Goal: Task Accomplishment & Management: Use online tool/utility

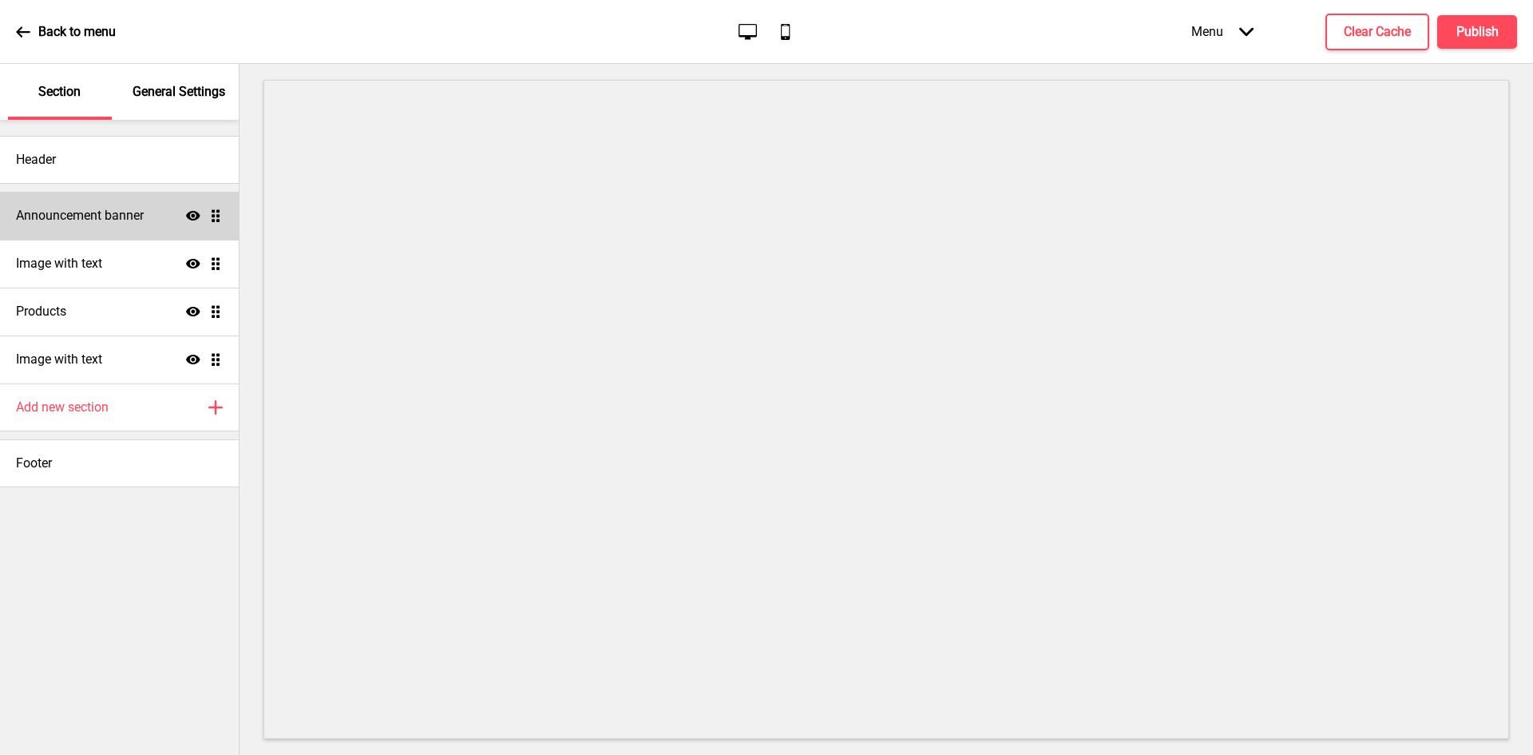
click at [130, 204] on div "Announcement banner Show Drag" at bounding box center [119, 216] width 239 height 48
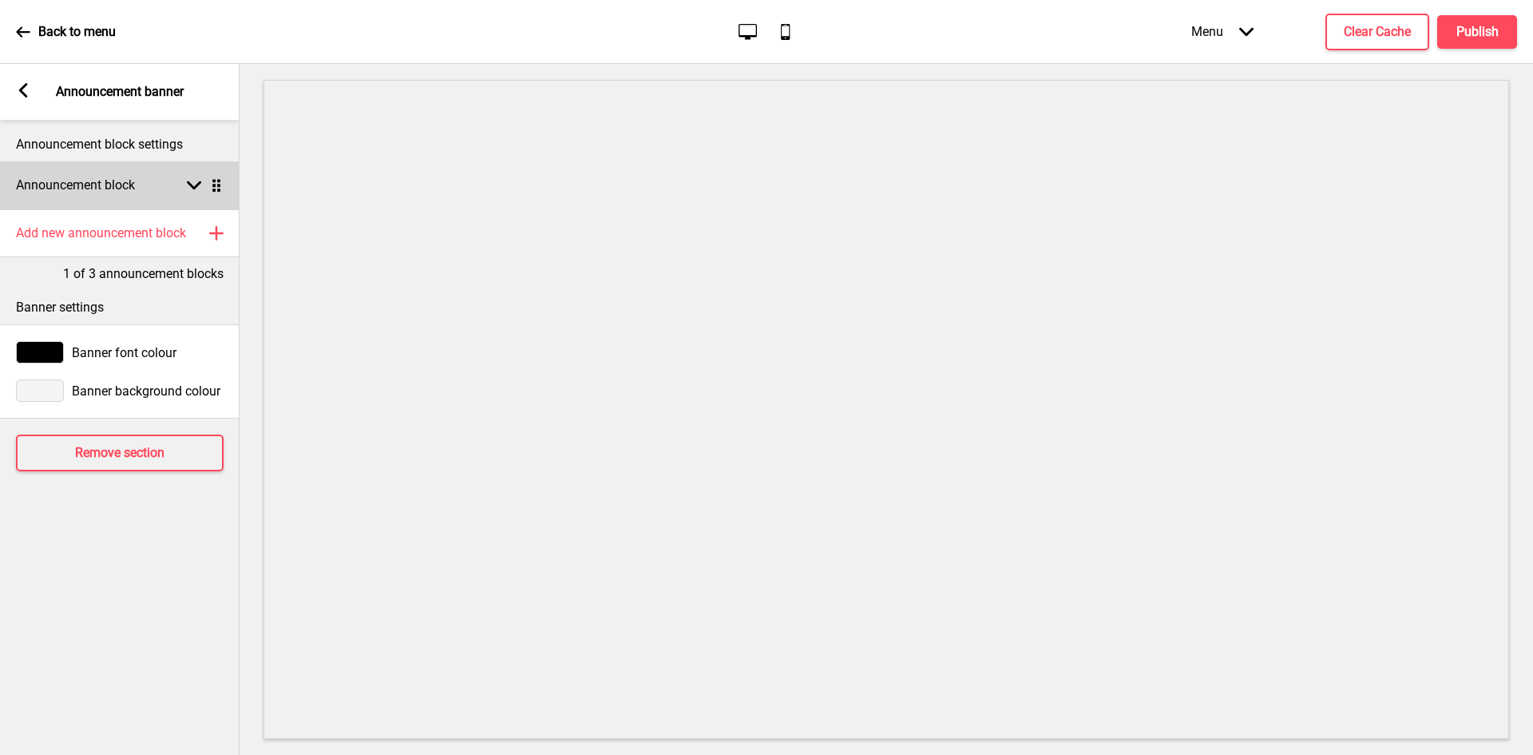
click at [157, 196] on div "Announcement block Arrow down Drag" at bounding box center [120, 185] width 240 height 48
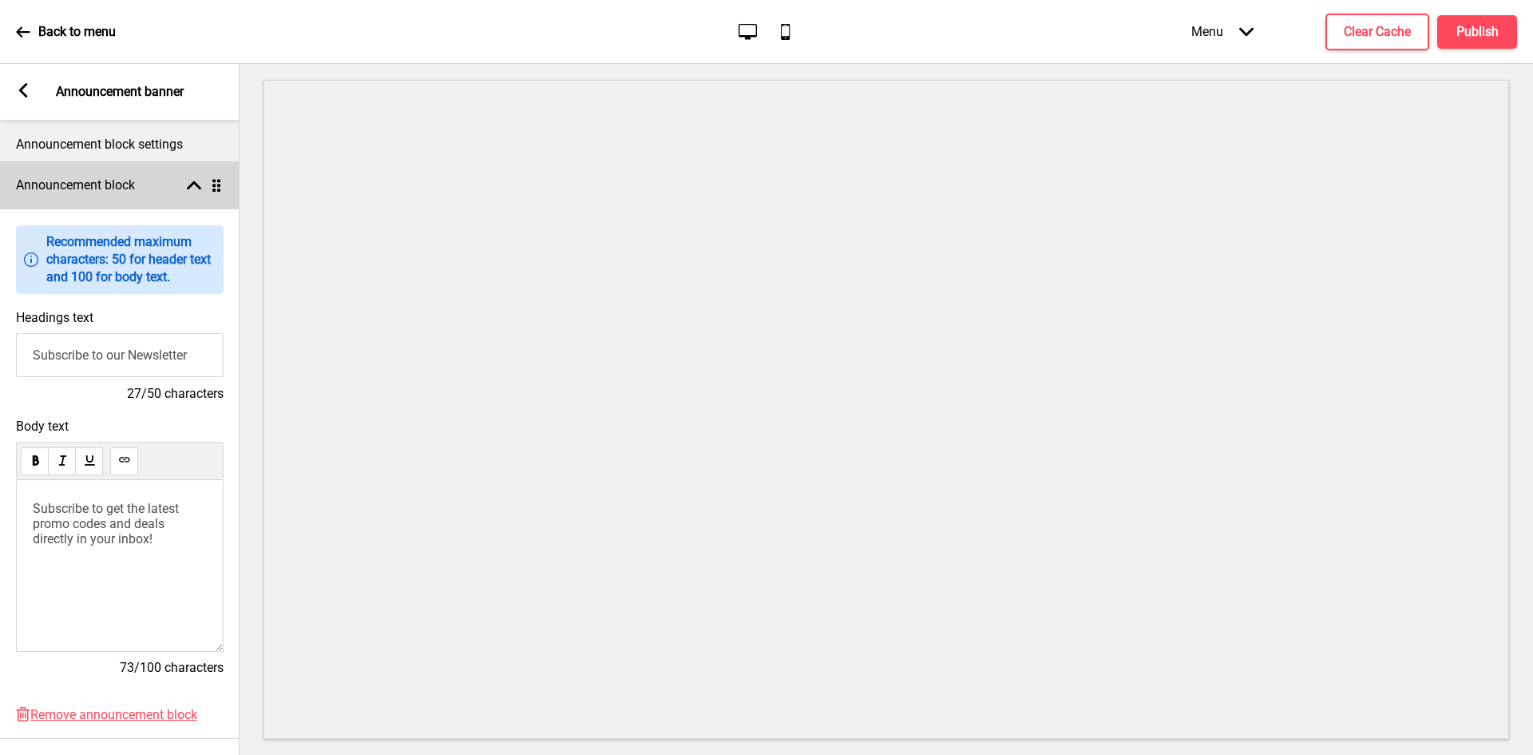
click at [157, 196] on div "Announcement block Arrow up Drag" at bounding box center [120, 185] width 240 height 48
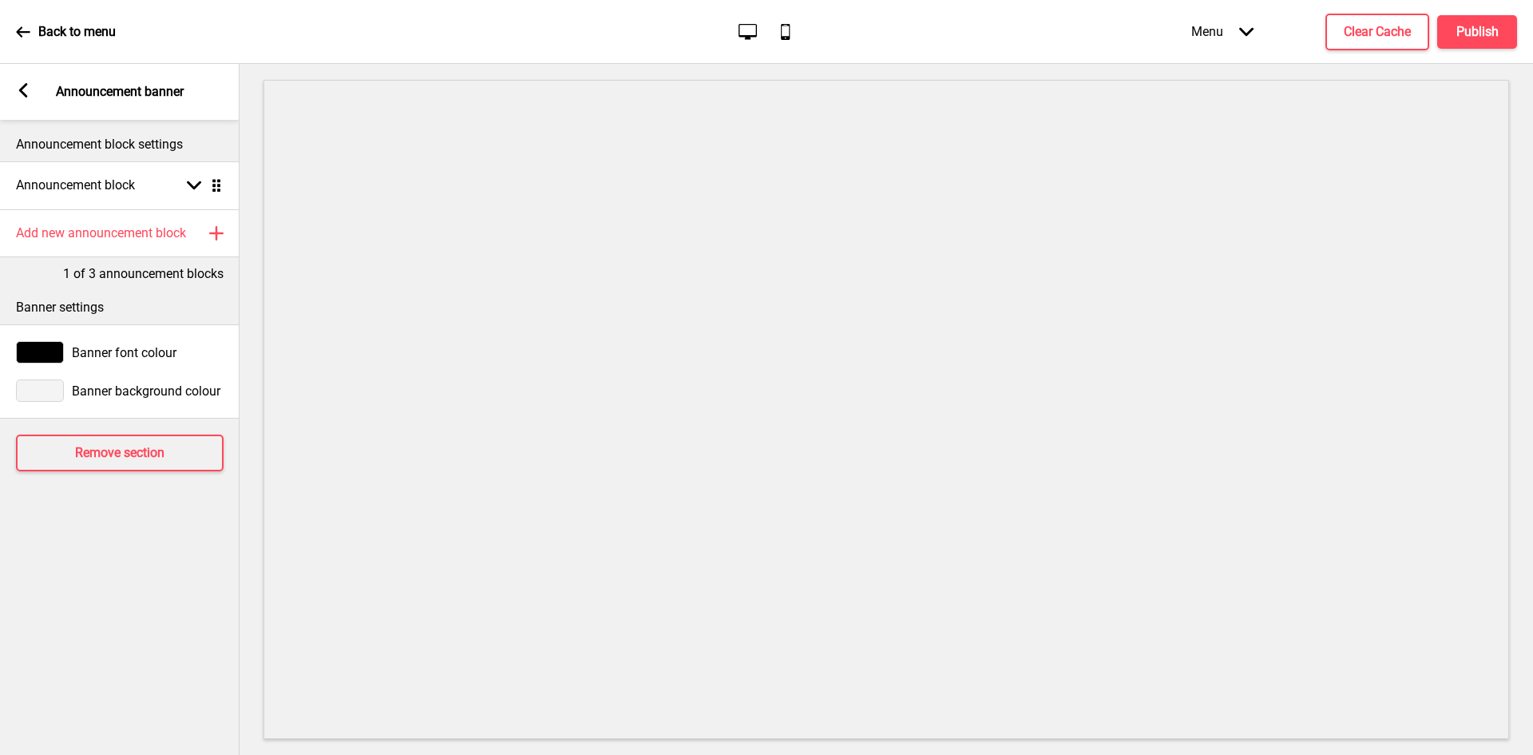
click at [23, 92] on icon at bounding box center [23, 90] width 9 height 14
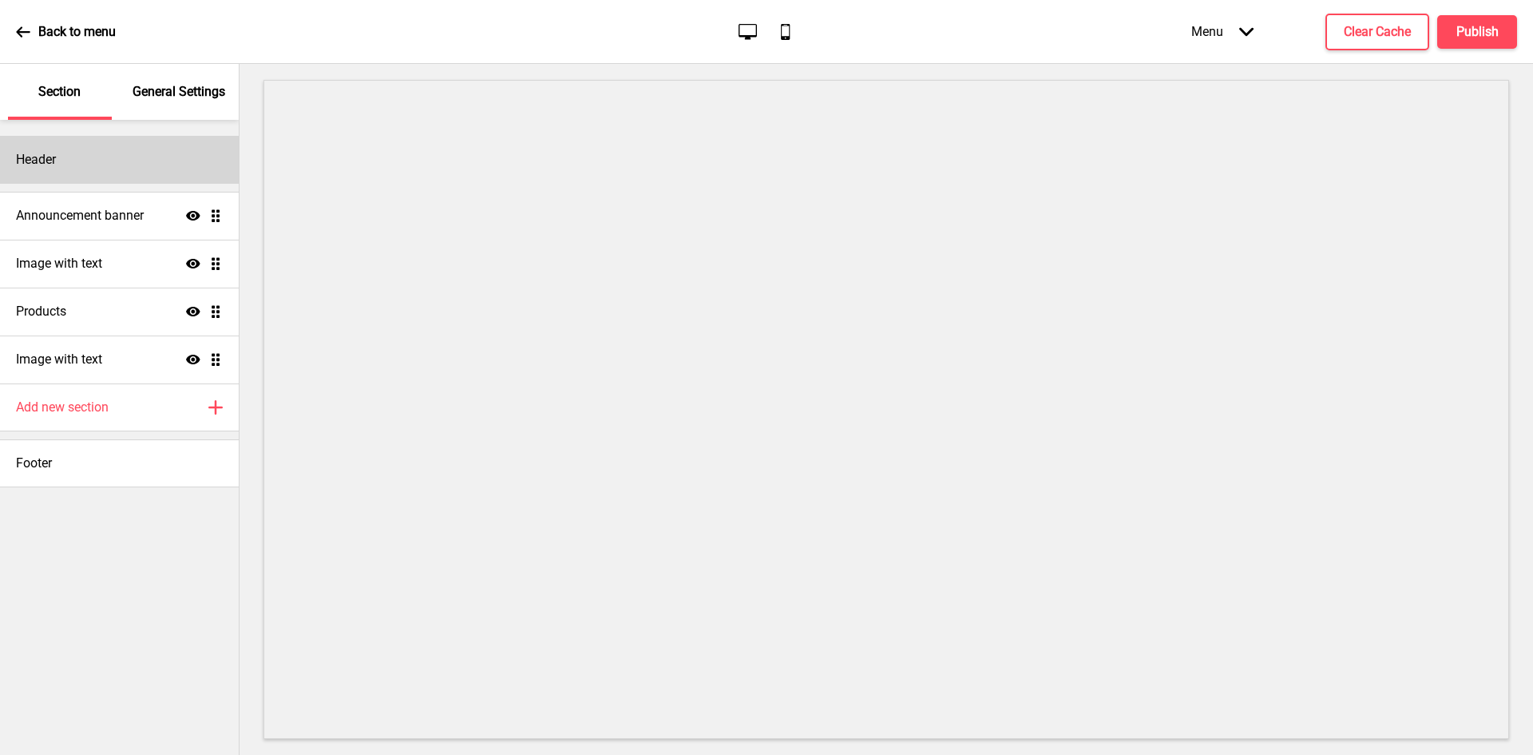
click at [131, 170] on div "Header" at bounding box center [119, 160] width 239 height 48
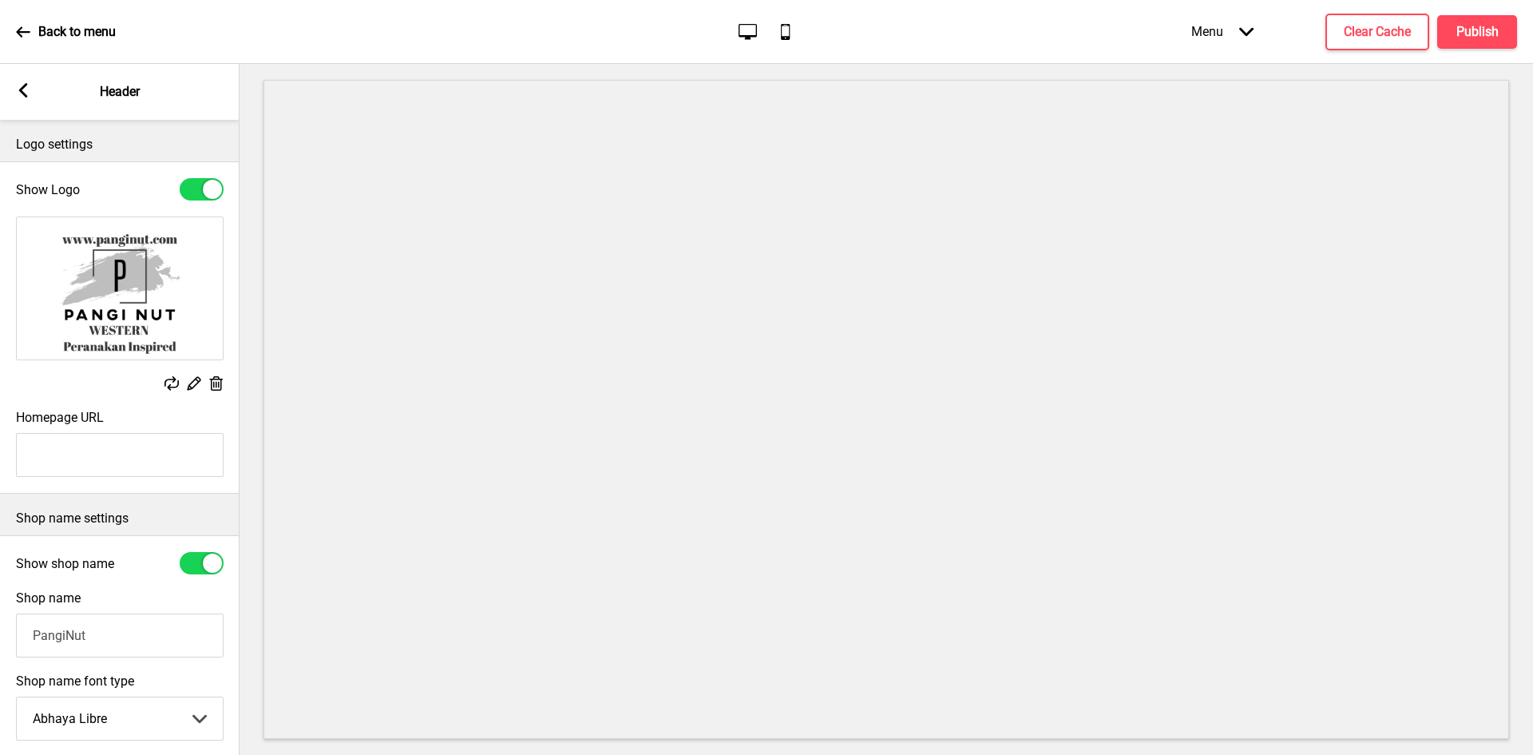
click at [21, 89] on icon at bounding box center [23, 90] width 9 height 14
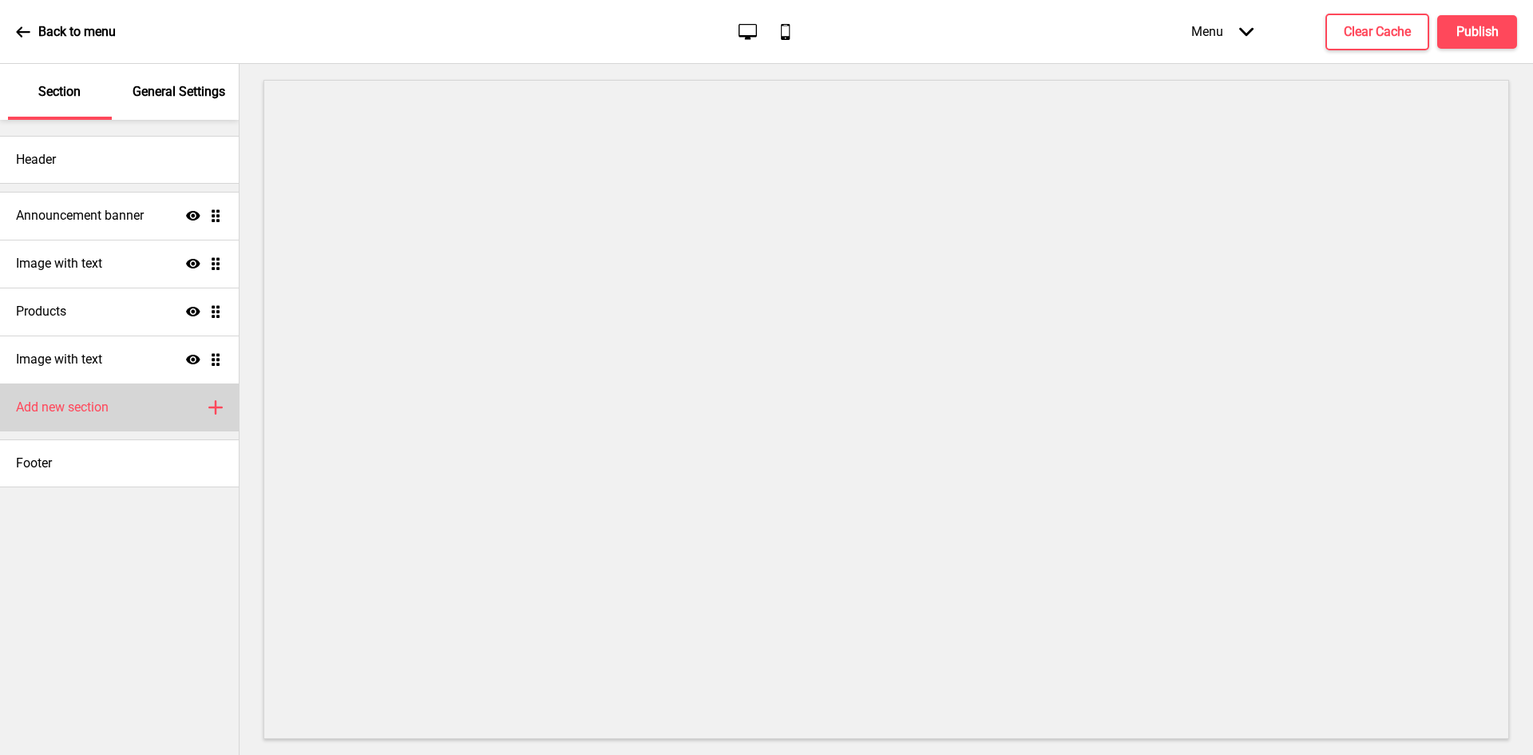
click at [105, 422] on div "Add new section Plus" at bounding box center [119, 407] width 239 height 48
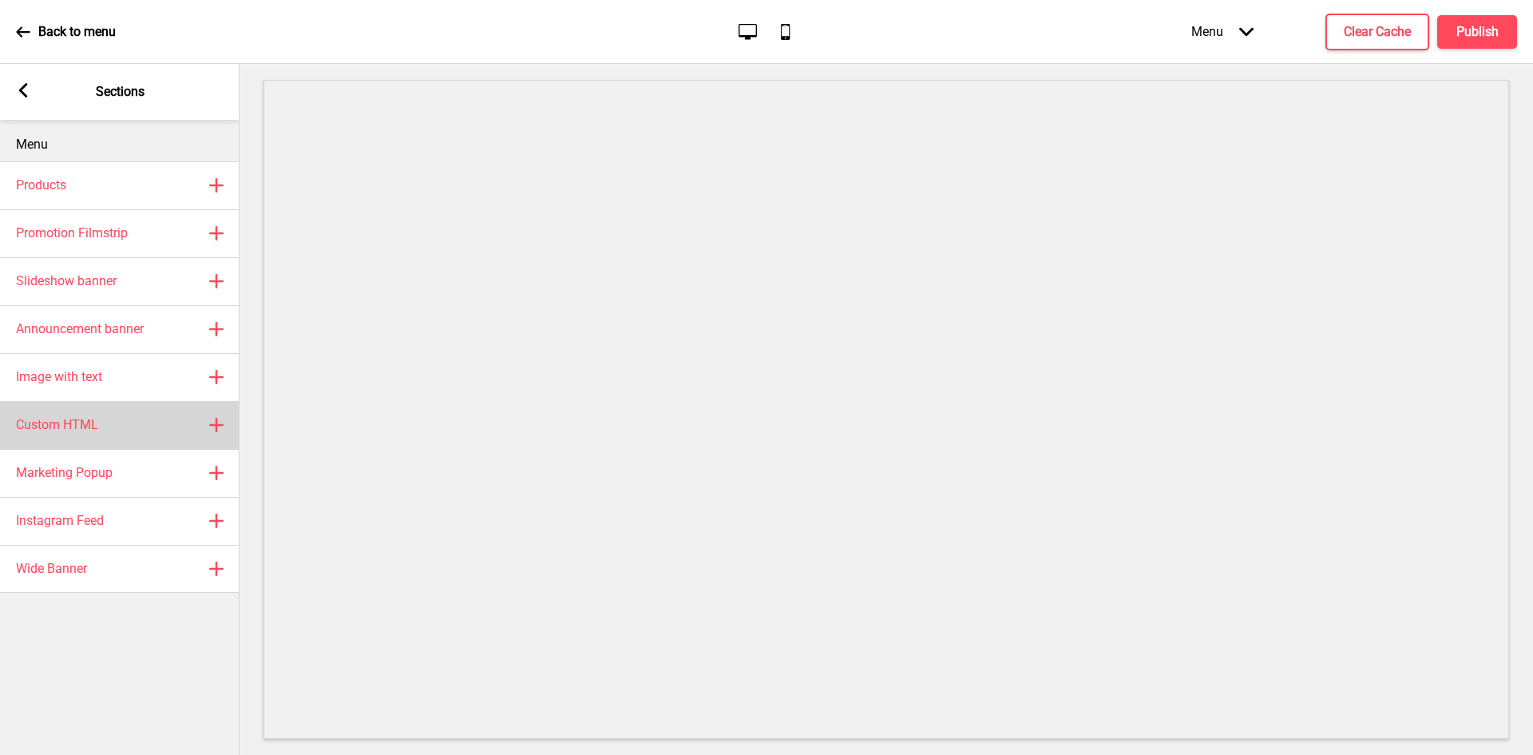
click at [92, 429] on h4 "Custom HTML" at bounding box center [57, 425] width 82 height 18
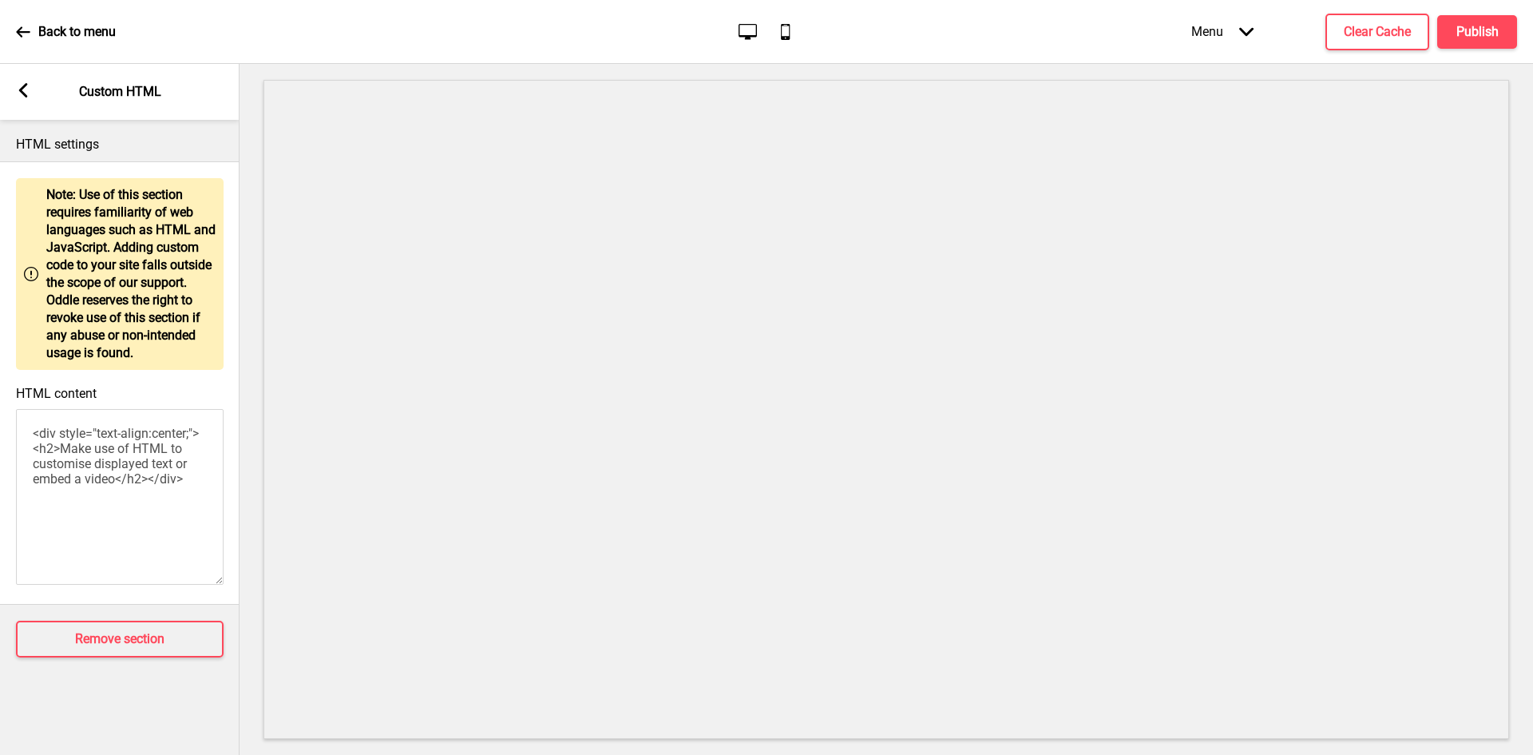
click at [126, 478] on textarea "<div style="text-align:center;"><h2>Make use of HTML to customise displayed tex…" at bounding box center [120, 497] width 208 height 176
click at [127, 478] on textarea "<div style="text-align:center;"><h2>Make use of HTML to customise displayed tex…" at bounding box center [120, 497] width 208 height 176
paste textarea "!-- Version 1.1 --> <style> /* Please replace #annoucement-x with another id if…"
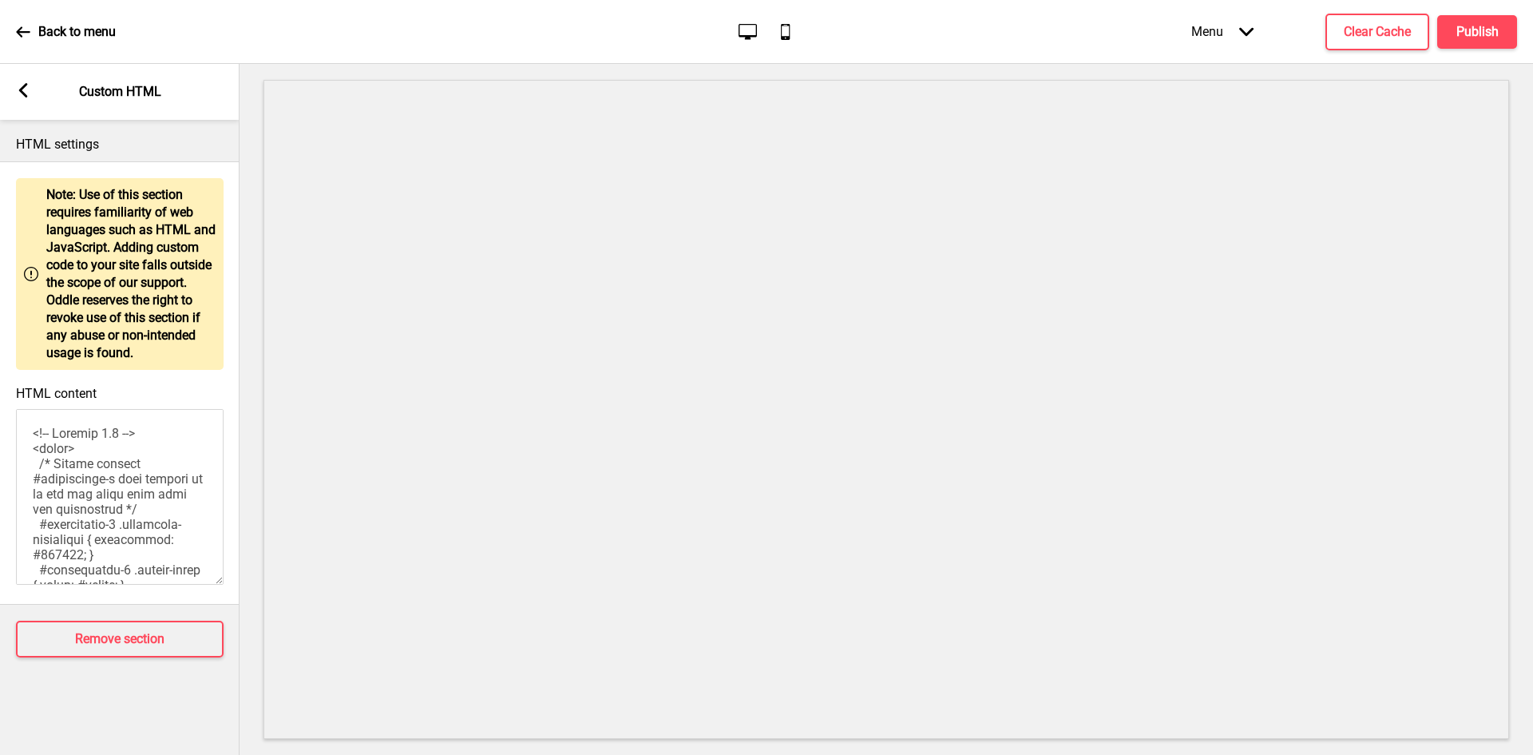
scroll to position [1066, 0]
type textarea "<!-- Version 1.1 --> <style> /* Please replace #annoucement-x with another id i…"
click at [10, 81] on div "Arrow left Custom HTML" at bounding box center [120, 92] width 240 height 56
click at [19, 85] on rect at bounding box center [23, 90] width 14 height 14
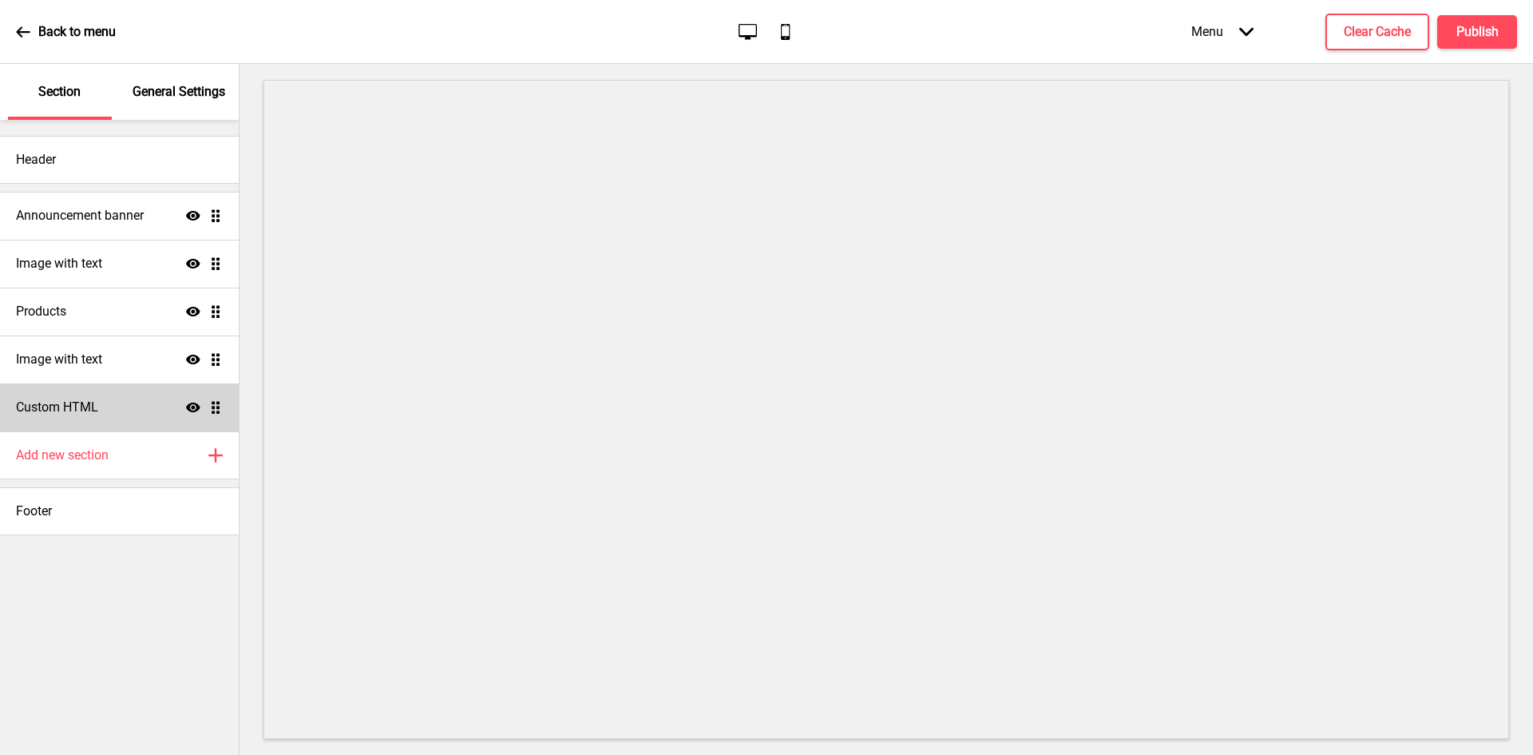
click at [114, 398] on div "Custom HTML Show Drag" at bounding box center [119, 407] width 239 height 48
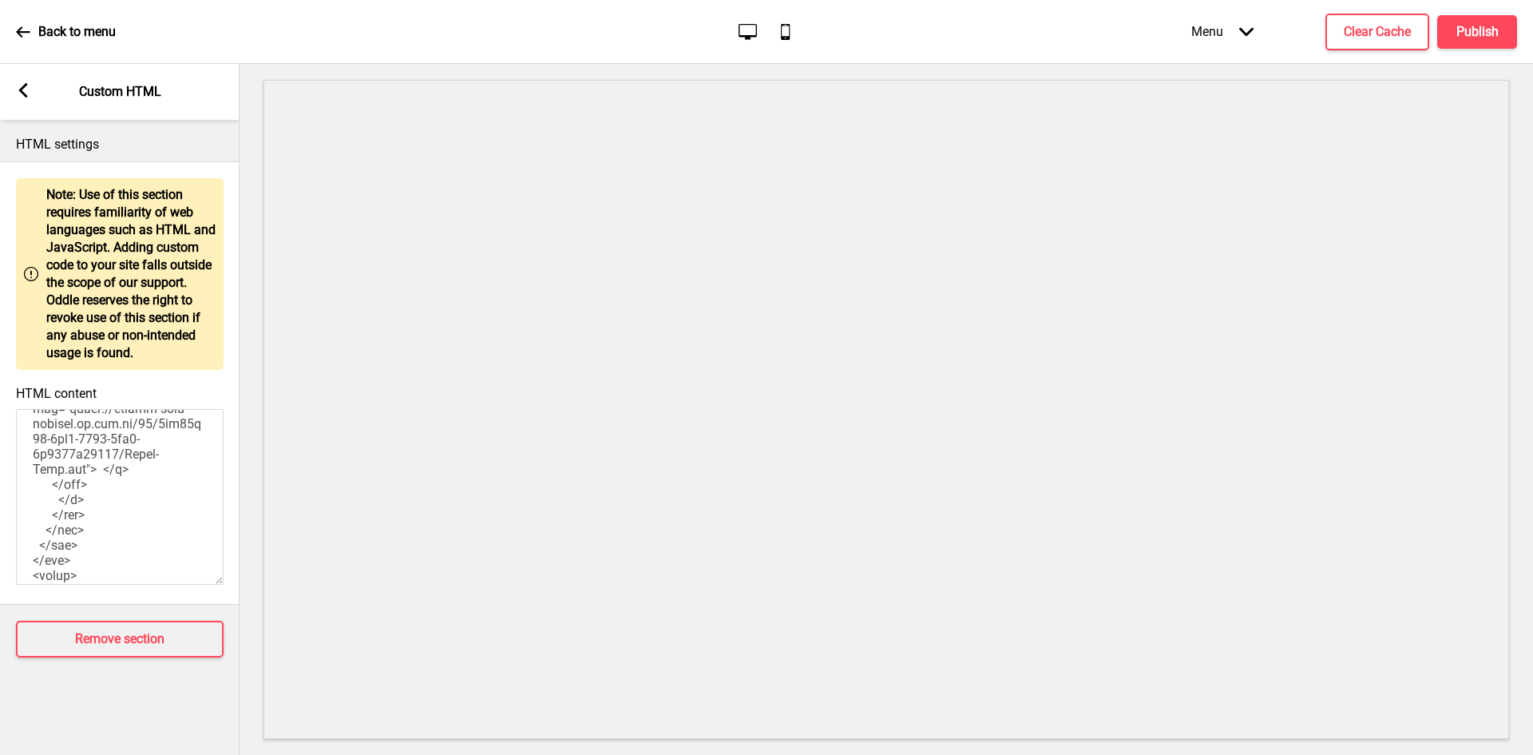
scroll to position [0, 0]
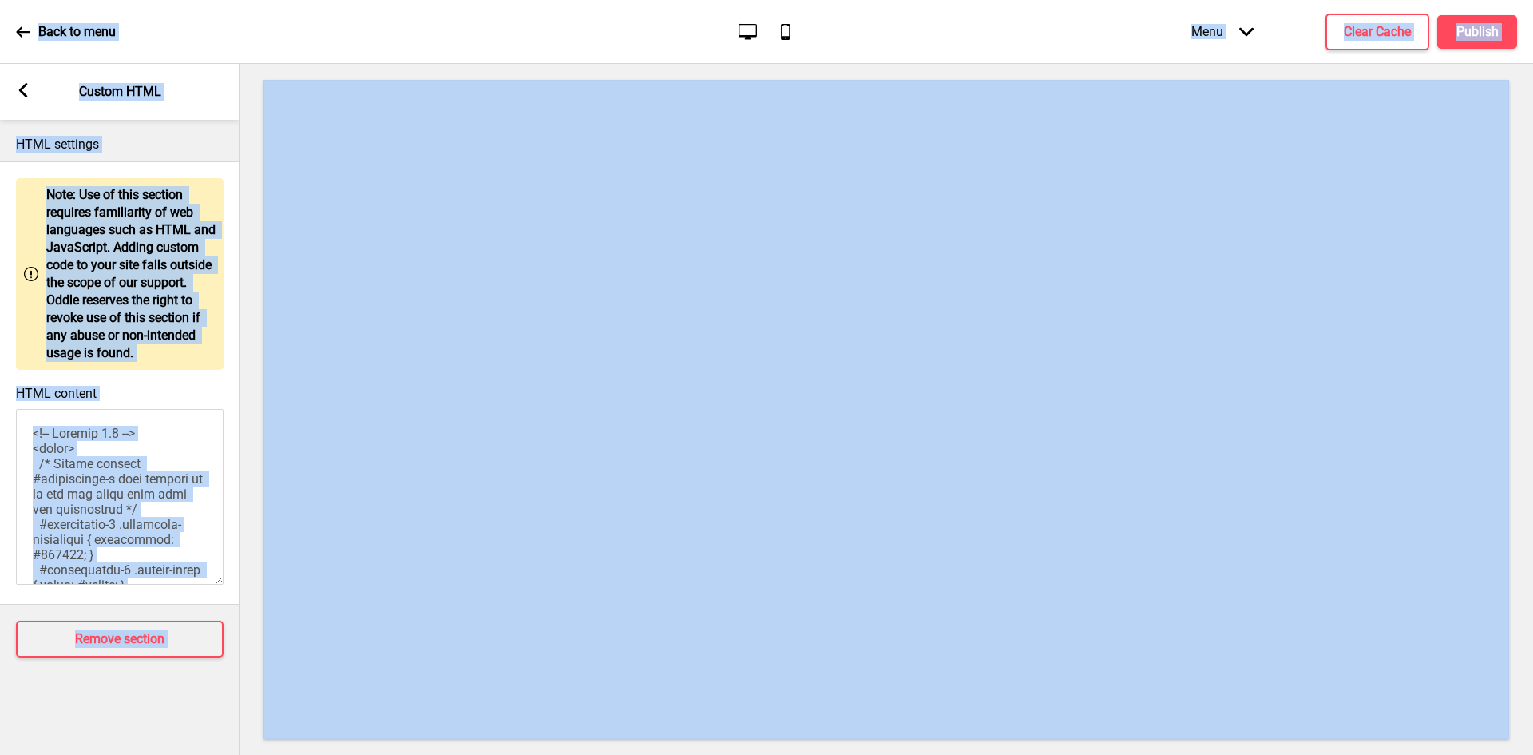
click at [154, 470] on textarea "HTML content" at bounding box center [120, 497] width 208 height 176
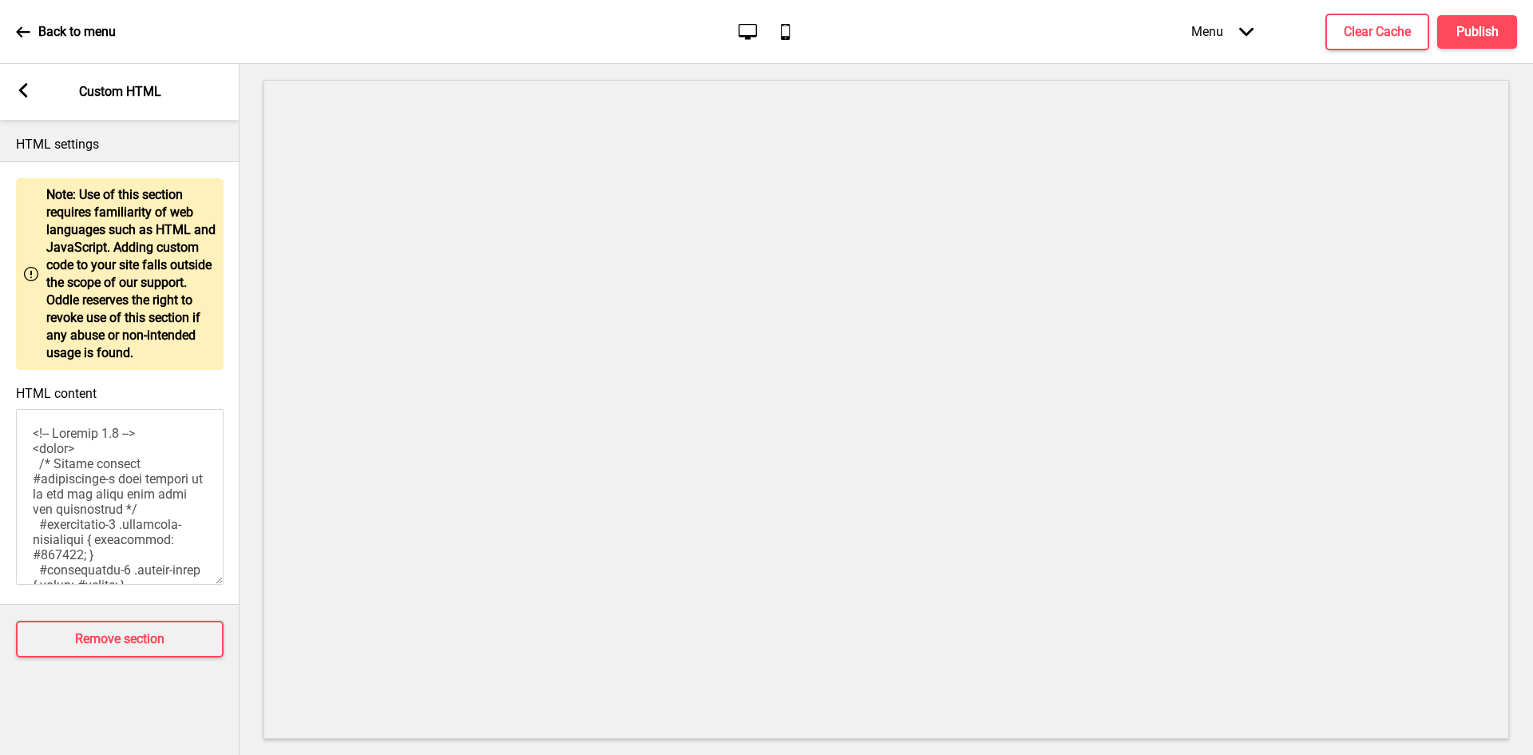
click at [154, 470] on textarea "HTML content" at bounding box center [120, 497] width 208 height 176
click at [125, 455] on textarea "HTML content" at bounding box center [120, 497] width 208 height 176
click at [21, 82] on div "Arrow left Custom HTML" at bounding box center [120, 92] width 240 height 56
click at [24, 92] on rect at bounding box center [23, 90] width 14 height 14
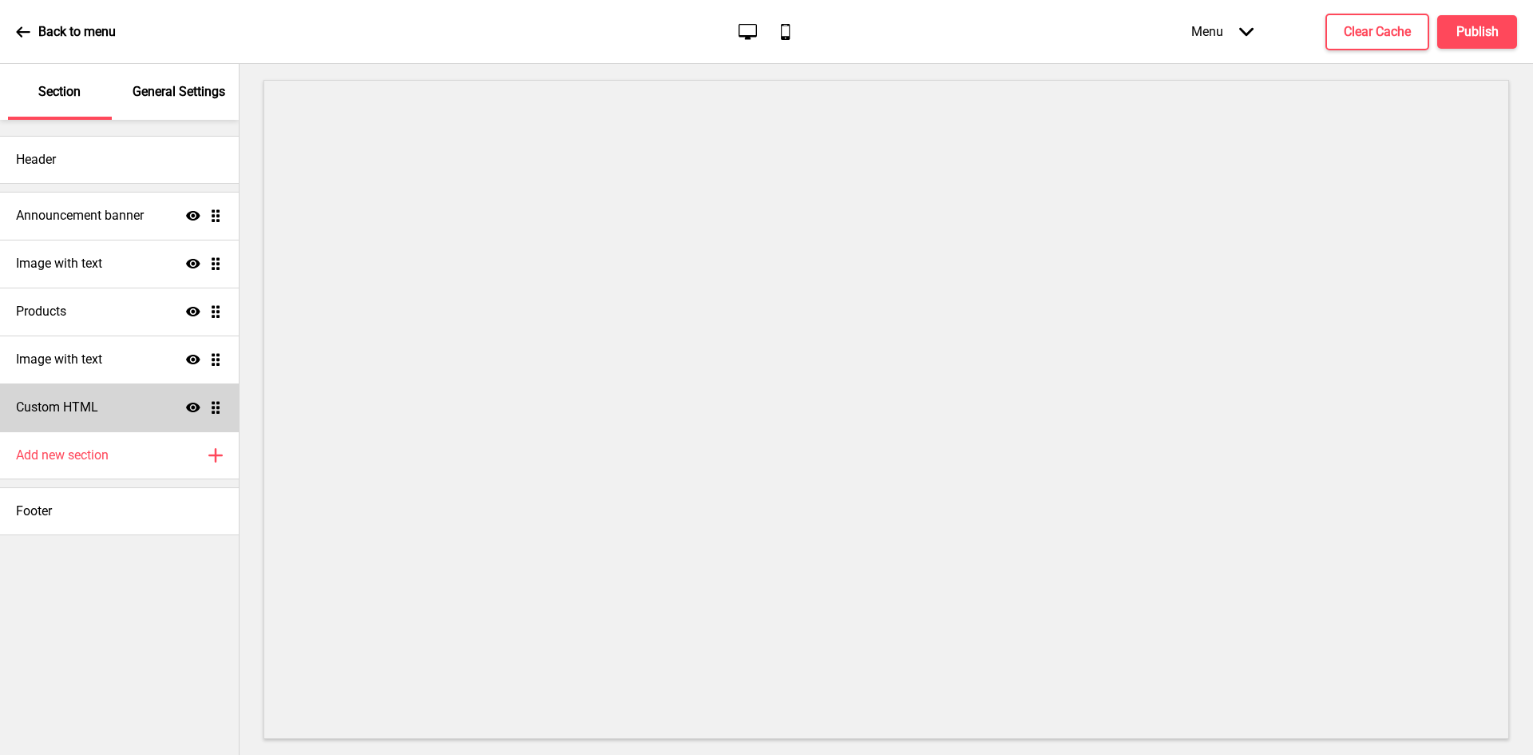
click at [195, 398] on div "Custom HTML Show Drag" at bounding box center [119, 407] width 239 height 48
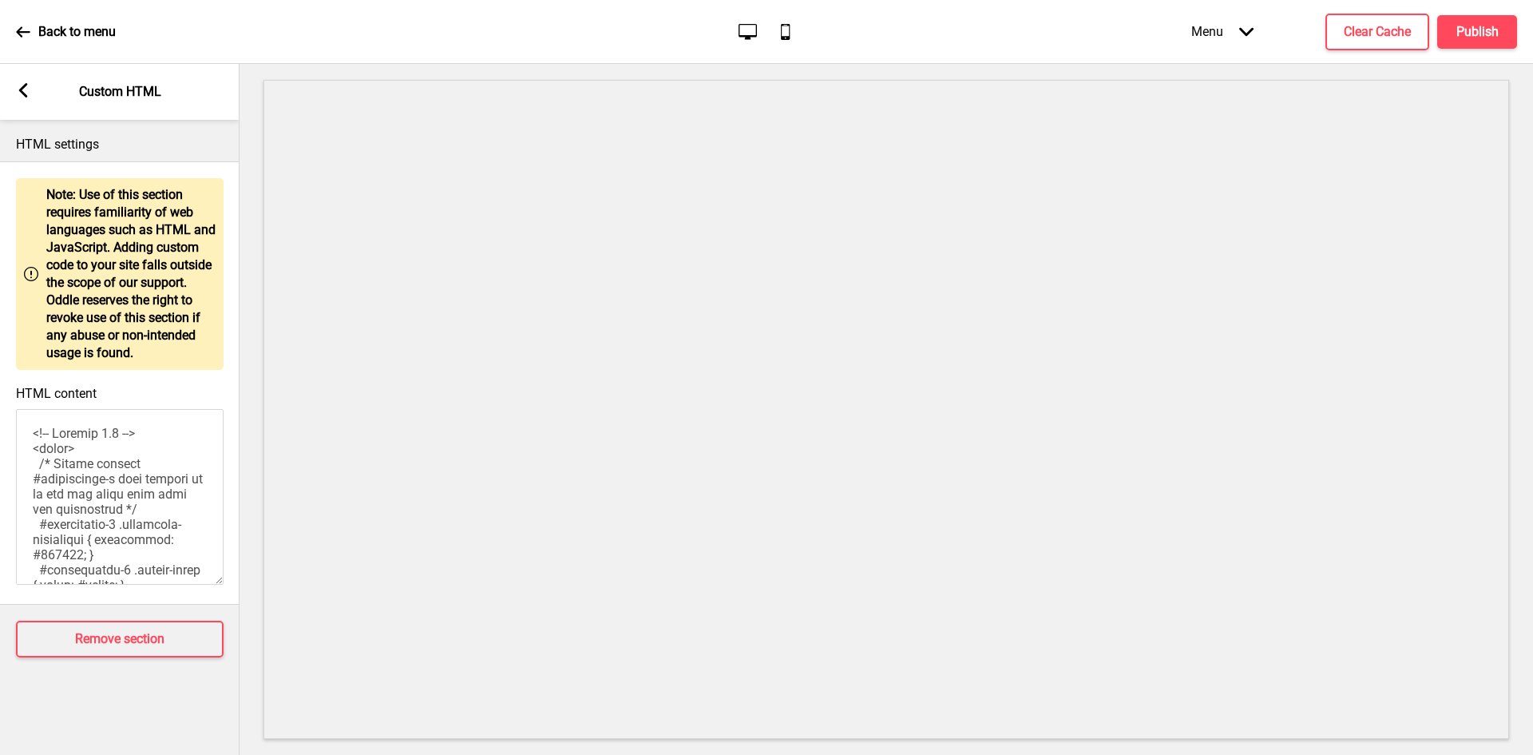
click at [23, 93] on icon at bounding box center [23, 90] width 9 height 14
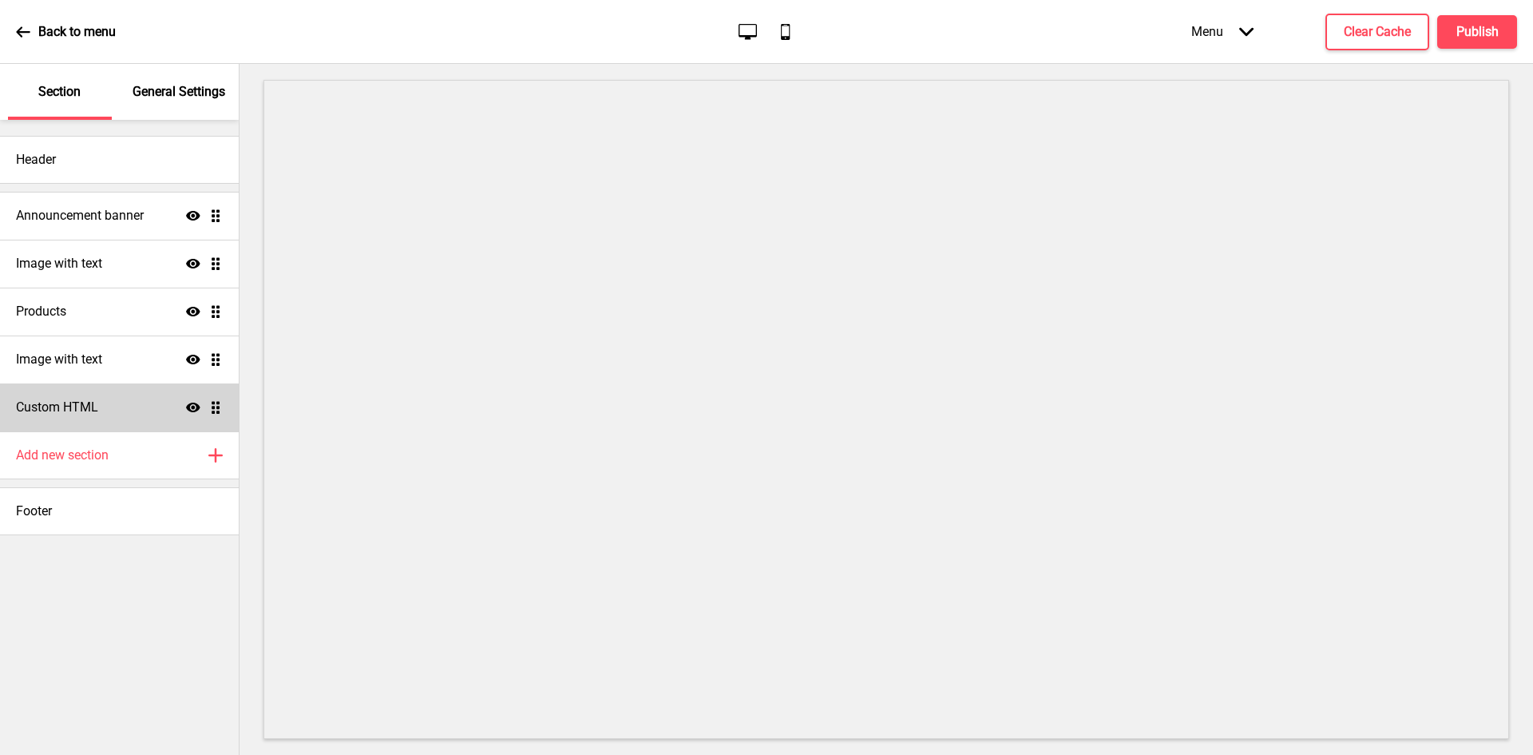
click at [190, 407] on icon "Show" at bounding box center [193, 407] width 14 height 14
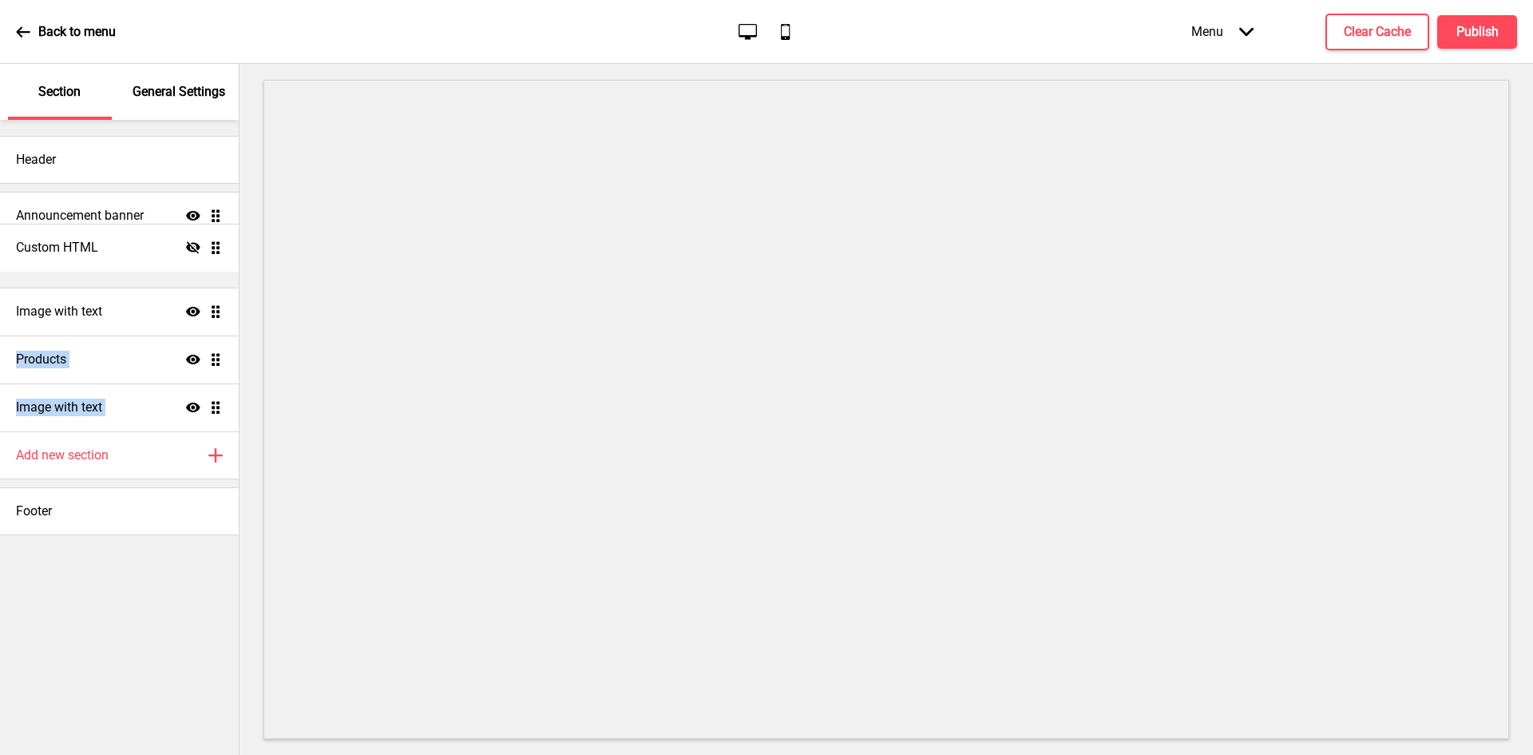
drag, startPoint x: 214, startPoint y: 413, endPoint x: 202, endPoint y: 253, distance: 160.2
click at [202, 253] on ul "Announcement banner Show Drag Image with text Show Drag Products Show Drag Imag…" at bounding box center [119, 312] width 239 height 240
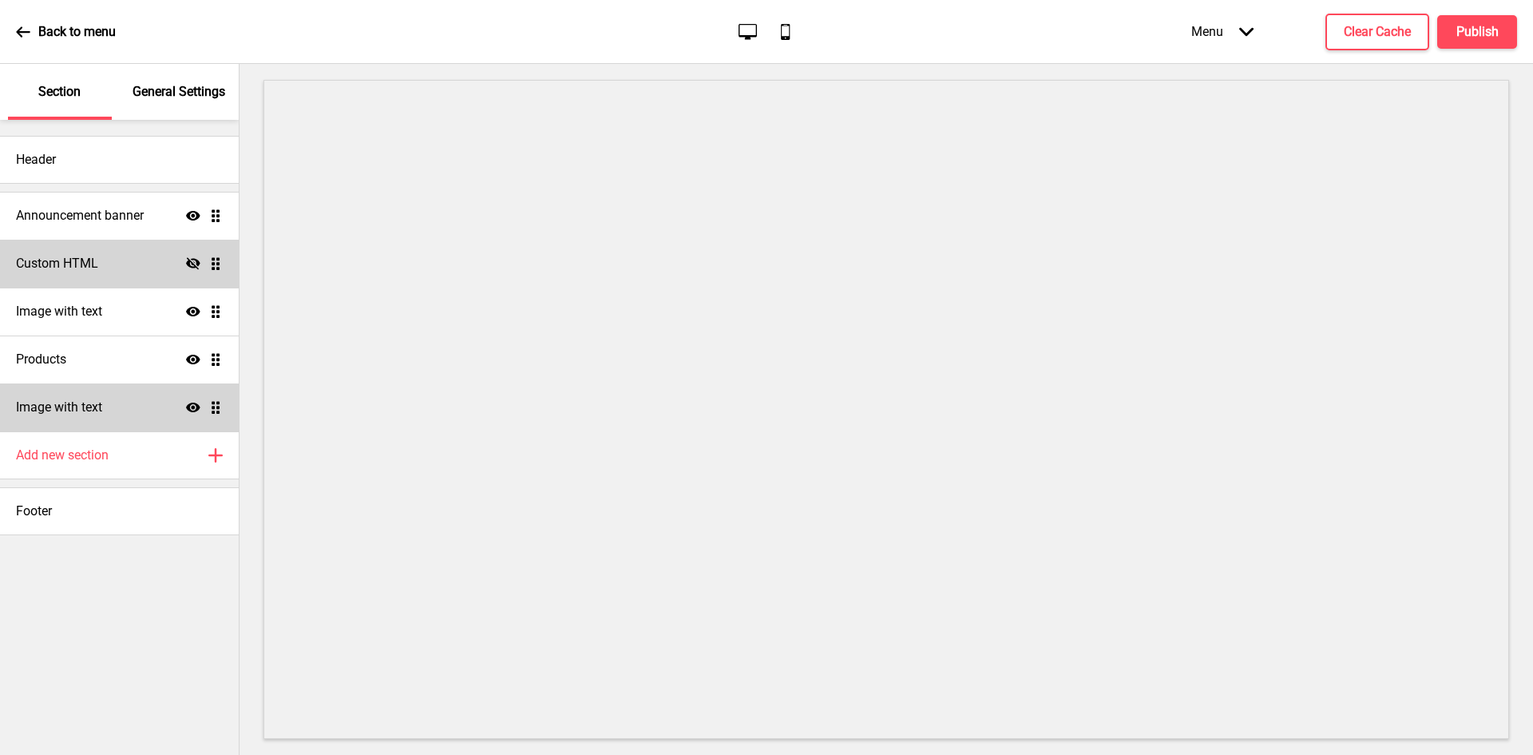
click at [190, 264] on icon at bounding box center [193, 263] width 14 height 12
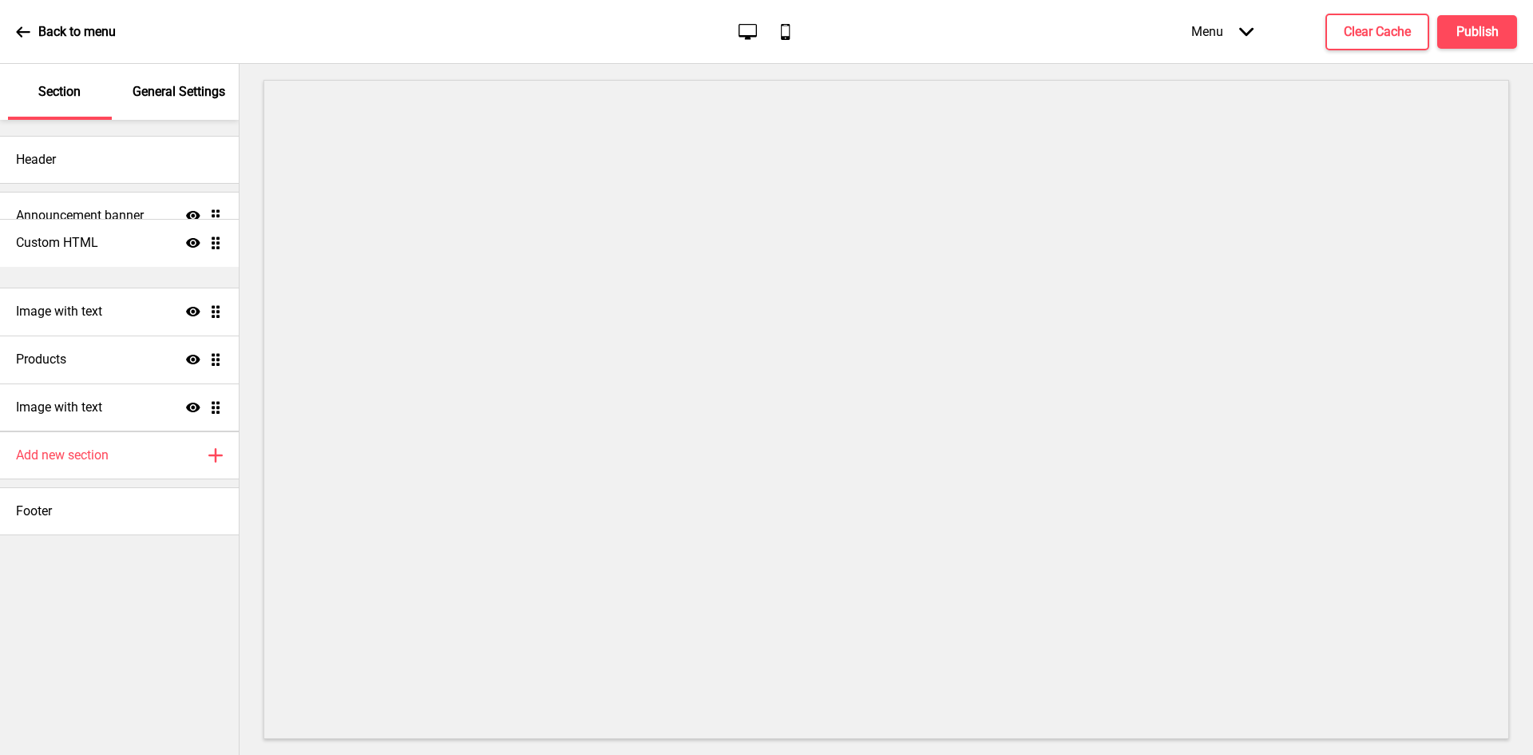
drag, startPoint x: 217, startPoint y: 264, endPoint x: 214, endPoint y: 242, distance: 22.6
click at [214, 242] on ul "Announcement banner Show Drag Custom HTML Show Drag Image with text Show Drag P…" at bounding box center [119, 312] width 239 height 240
drag, startPoint x: 212, startPoint y: 264, endPoint x: 204, endPoint y: 220, distance: 43.7
click at [204, 220] on ul "Announcement banner Show Drag Custom HTML Show Drag Image with text Show Drag P…" at bounding box center [119, 312] width 239 height 240
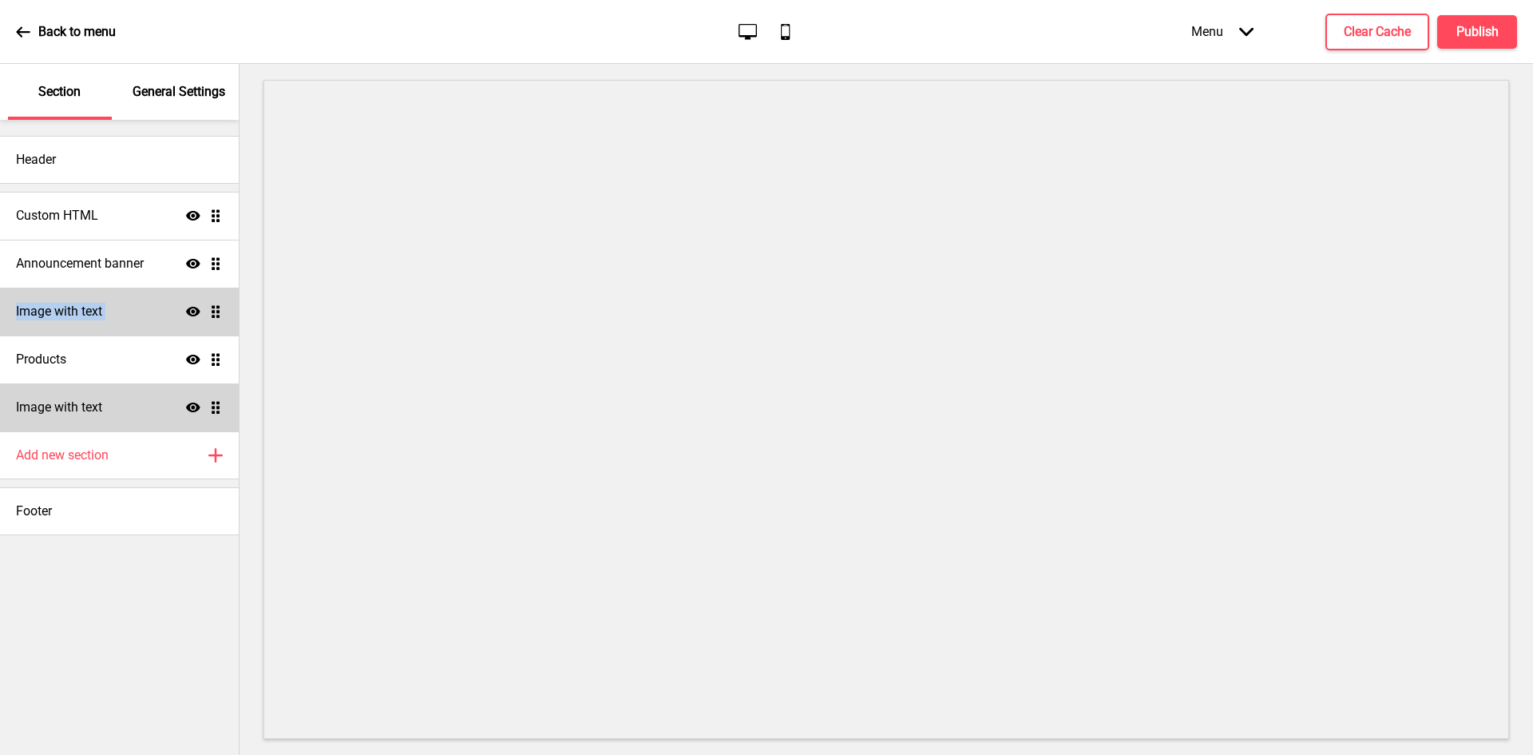
click at [141, 315] on div "Image with text Show Drag" at bounding box center [119, 311] width 239 height 48
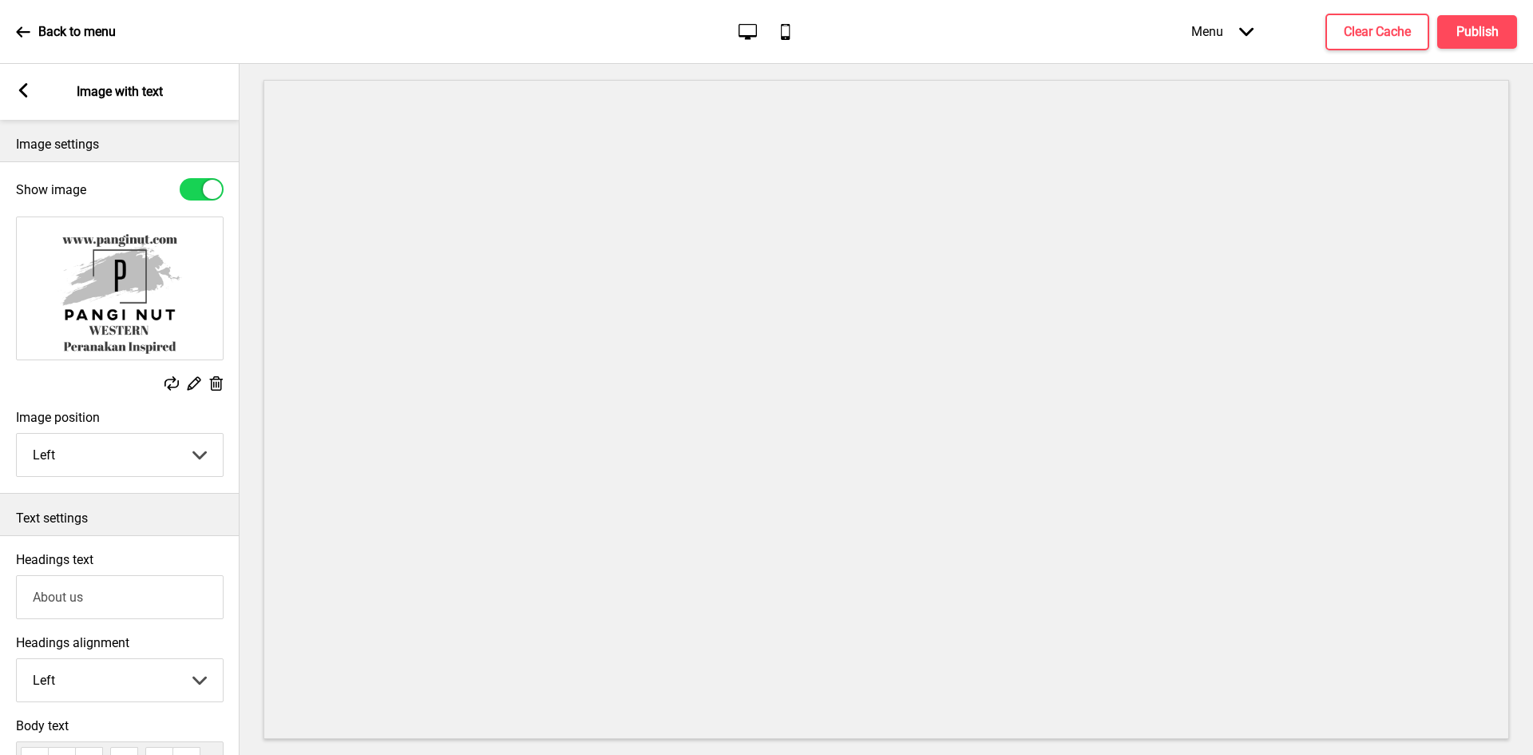
click at [25, 91] on rect at bounding box center [23, 90] width 14 height 14
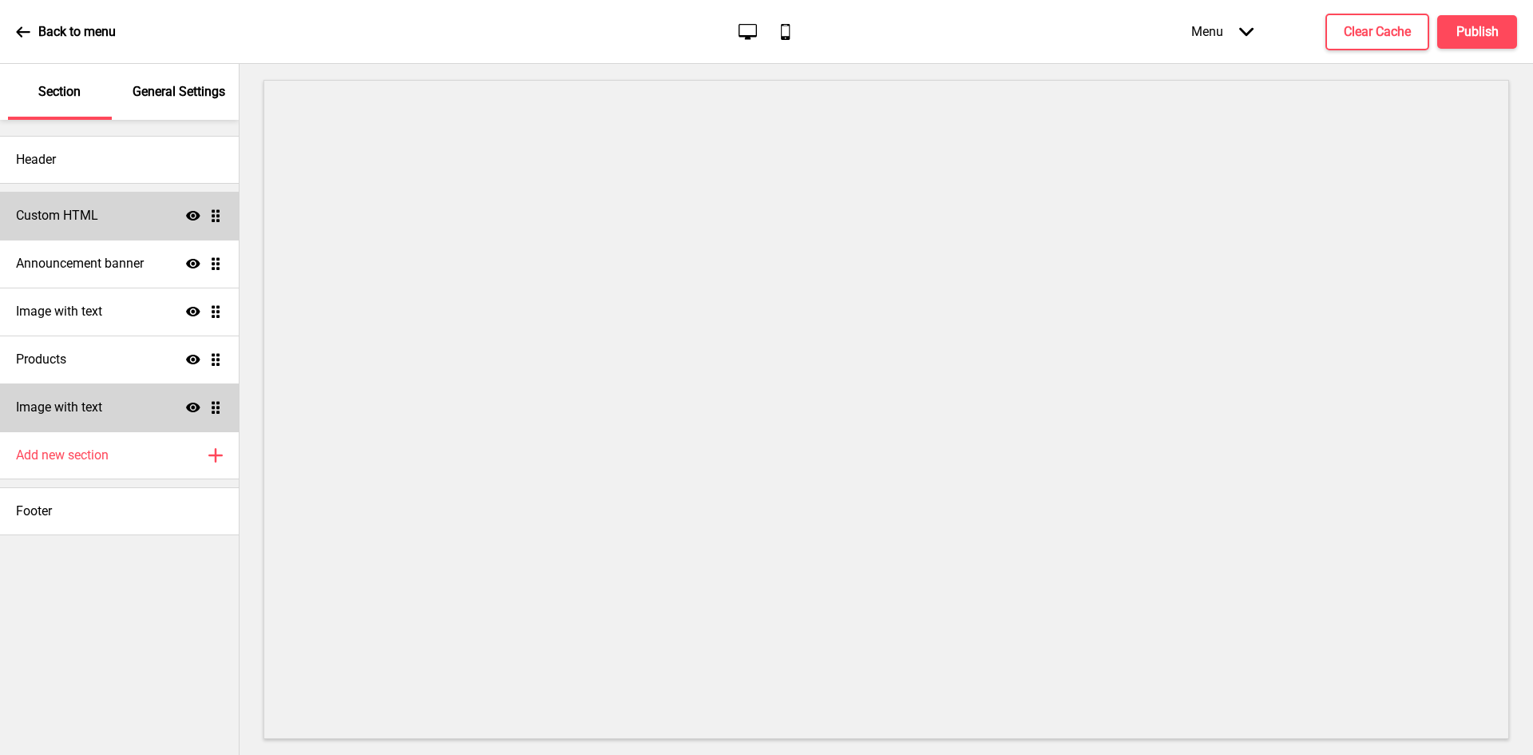
click at [193, 219] on icon at bounding box center [193, 216] width 14 height 10
click at [378, 79] on div at bounding box center [887, 409] width 1294 height 691
click at [137, 219] on div "Custom HTML Hide Drag" at bounding box center [119, 216] width 239 height 48
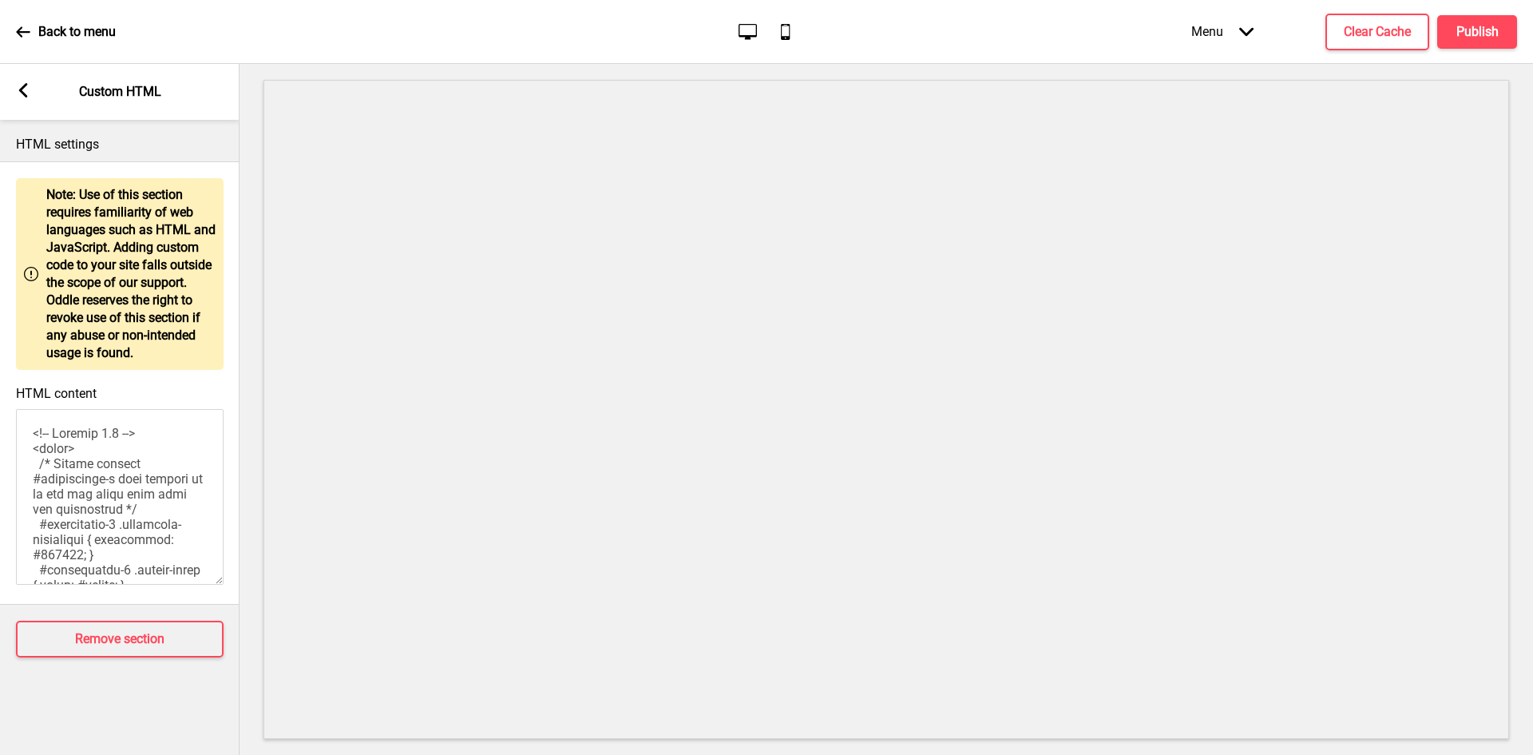
click at [113, 477] on textarea "HTML content" at bounding box center [120, 497] width 208 height 176
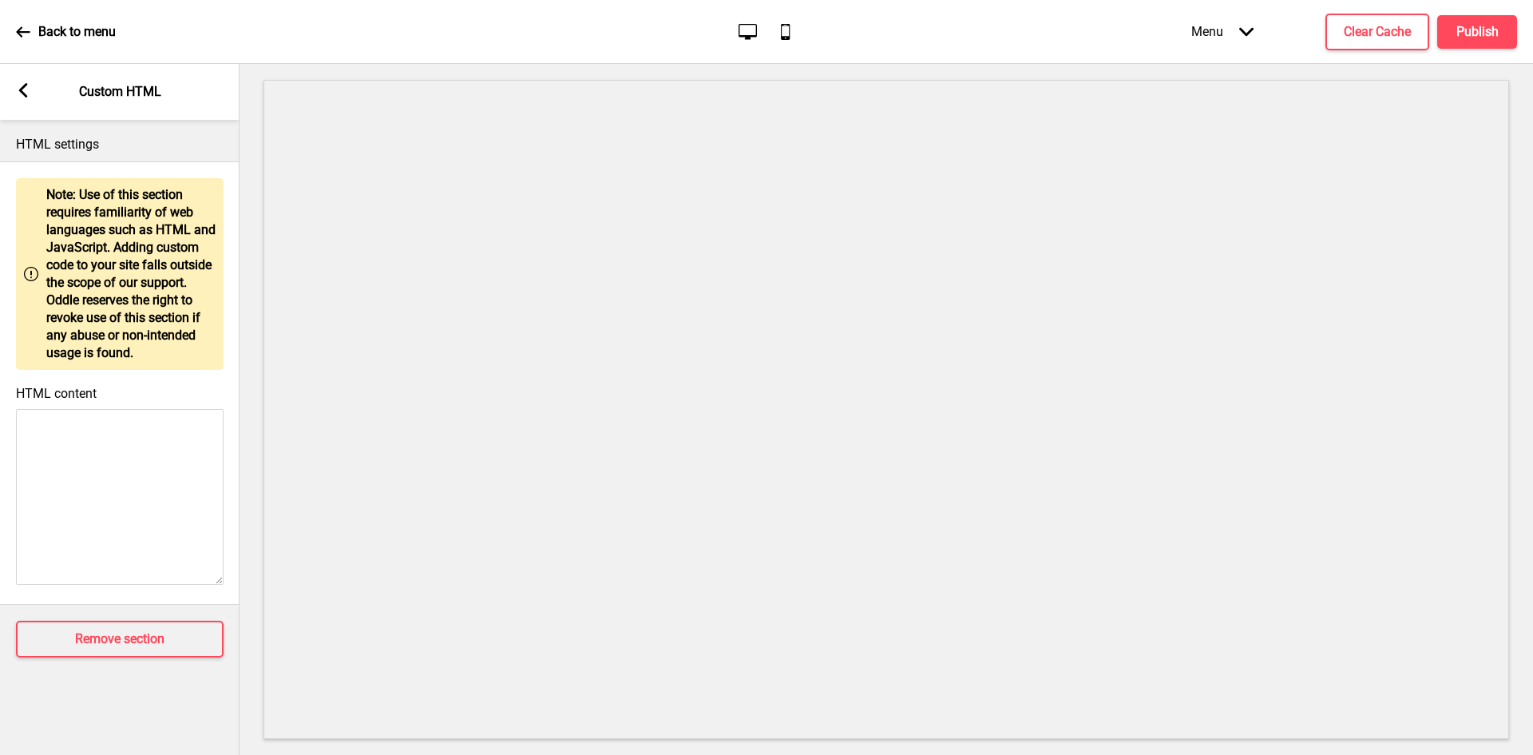
paste textarea "<p class="sub sub-color"> <br> Islandwide delivery & self pickups available <br…"
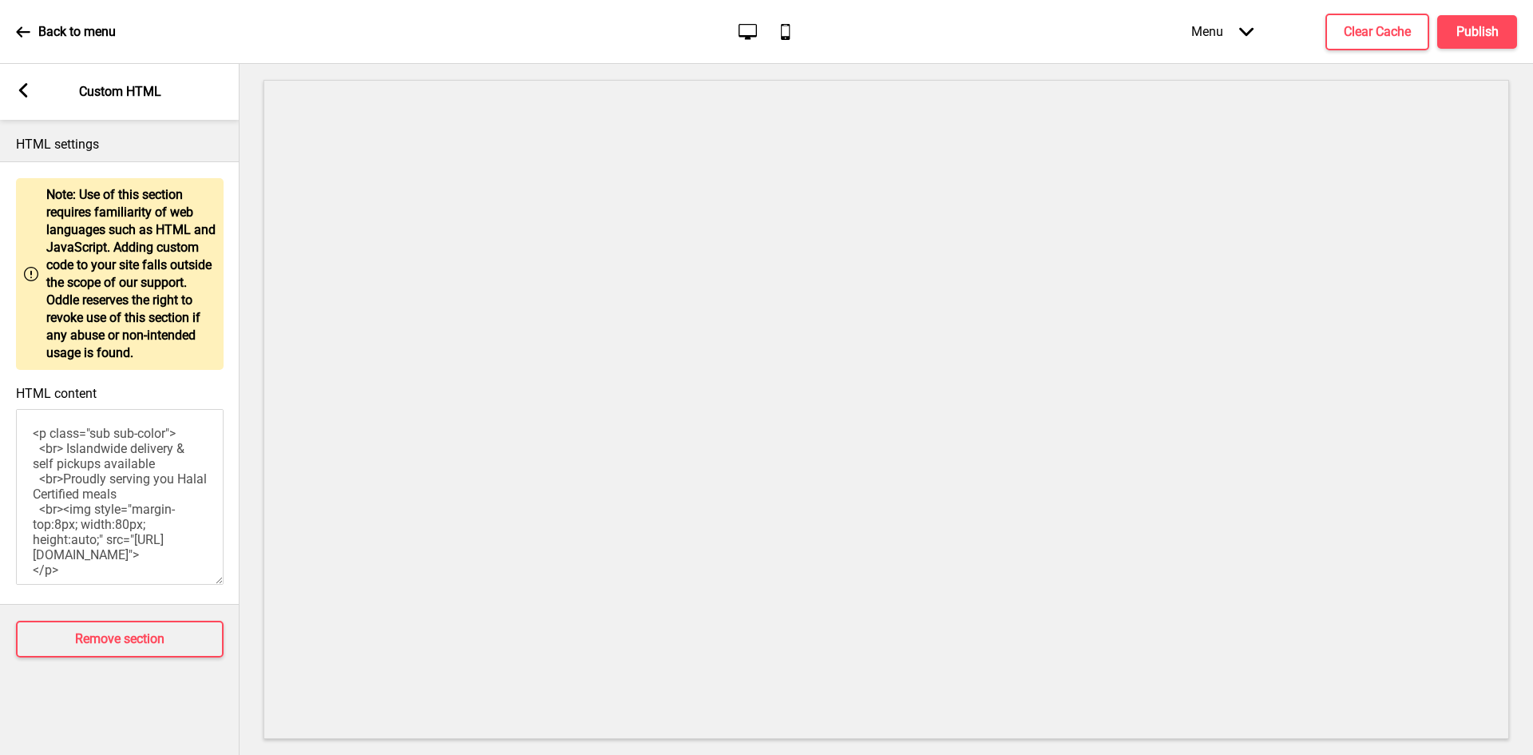
scroll to position [93, 0]
type textarea "<p class="sub sub-color"> <br> Islandwide delivery & self pickups available <br…"
click at [25, 95] on icon at bounding box center [23, 90] width 9 height 14
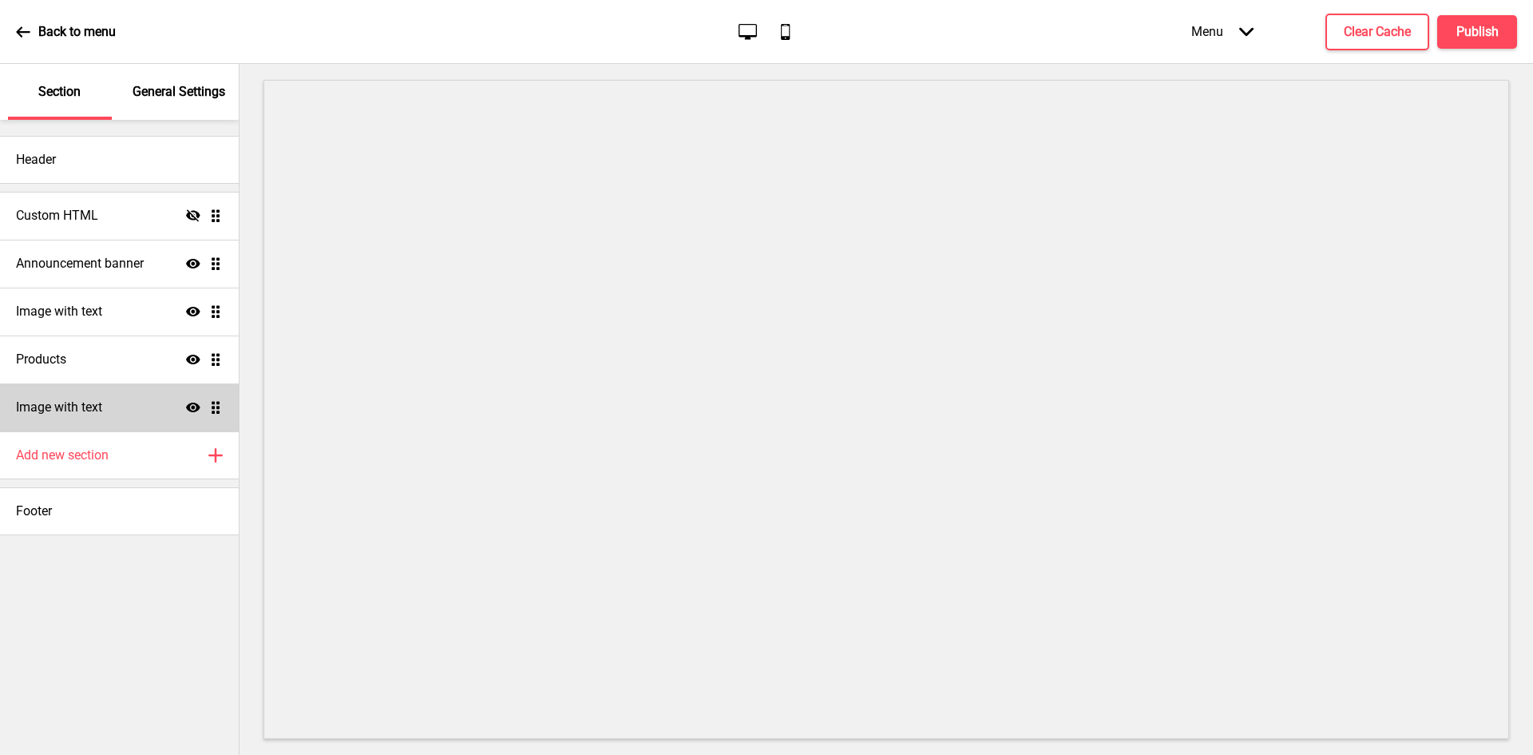
click at [194, 216] on icon "Hide" at bounding box center [193, 215] width 14 height 14
click at [192, 212] on icon at bounding box center [193, 216] width 14 height 10
click at [152, 212] on div "Custom HTML Hide Drag" at bounding box center [119, 216] width 239 height 48
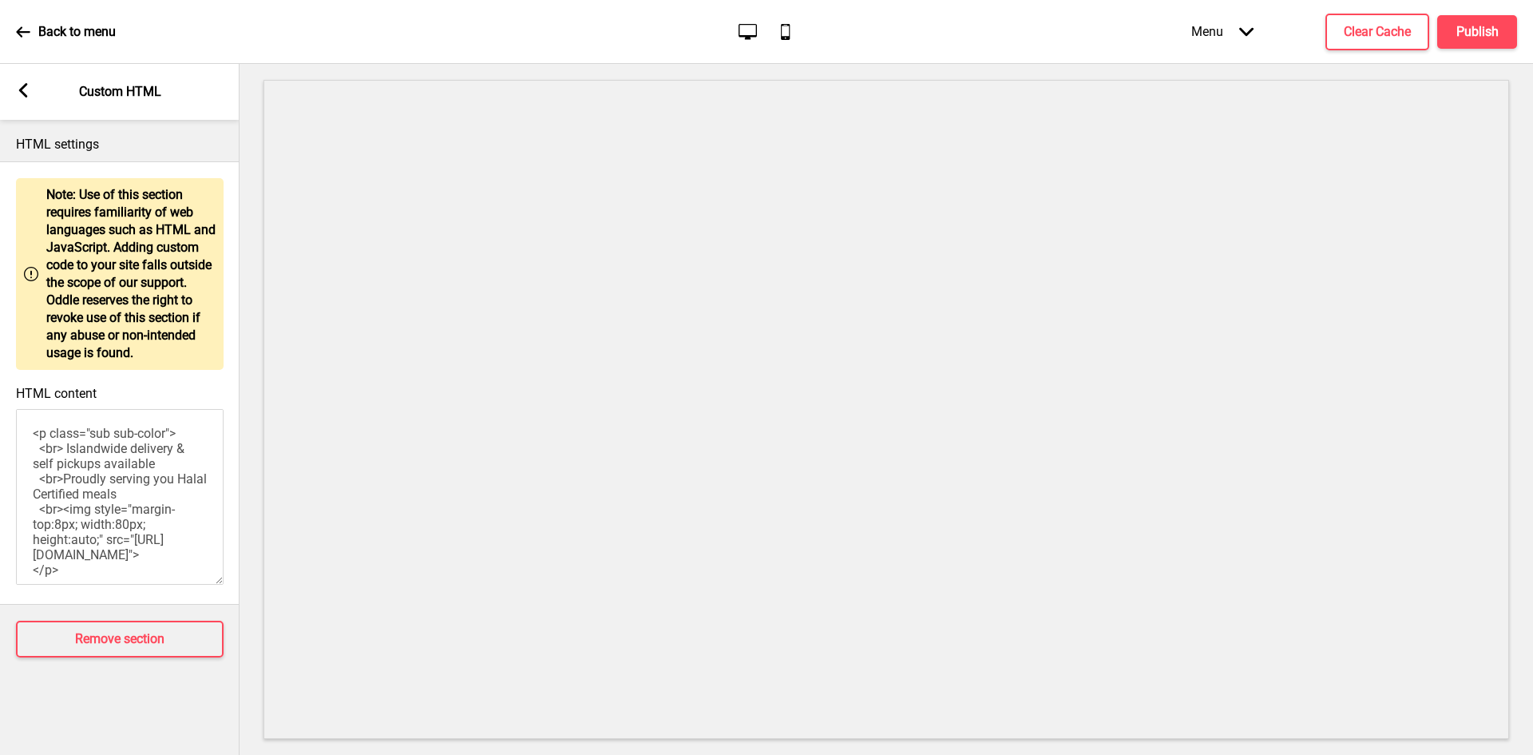
click at [59, 478] on textarea "<p class="sub sub-color"> <br> Islandwide delivery & self pickups available <br…" at bounding box center [120, 497] width 208 height 176
paste textarea "Proudly serving you Halal Certified meals </p> <div style="text-align:center; m…"
type textarea "<p class="sub sub-color"> <br>Proudly serving you Halal Certified meals </p> <d…"
click at [28, 94] on rect at bounding box center [23, 90] width 14 height 14
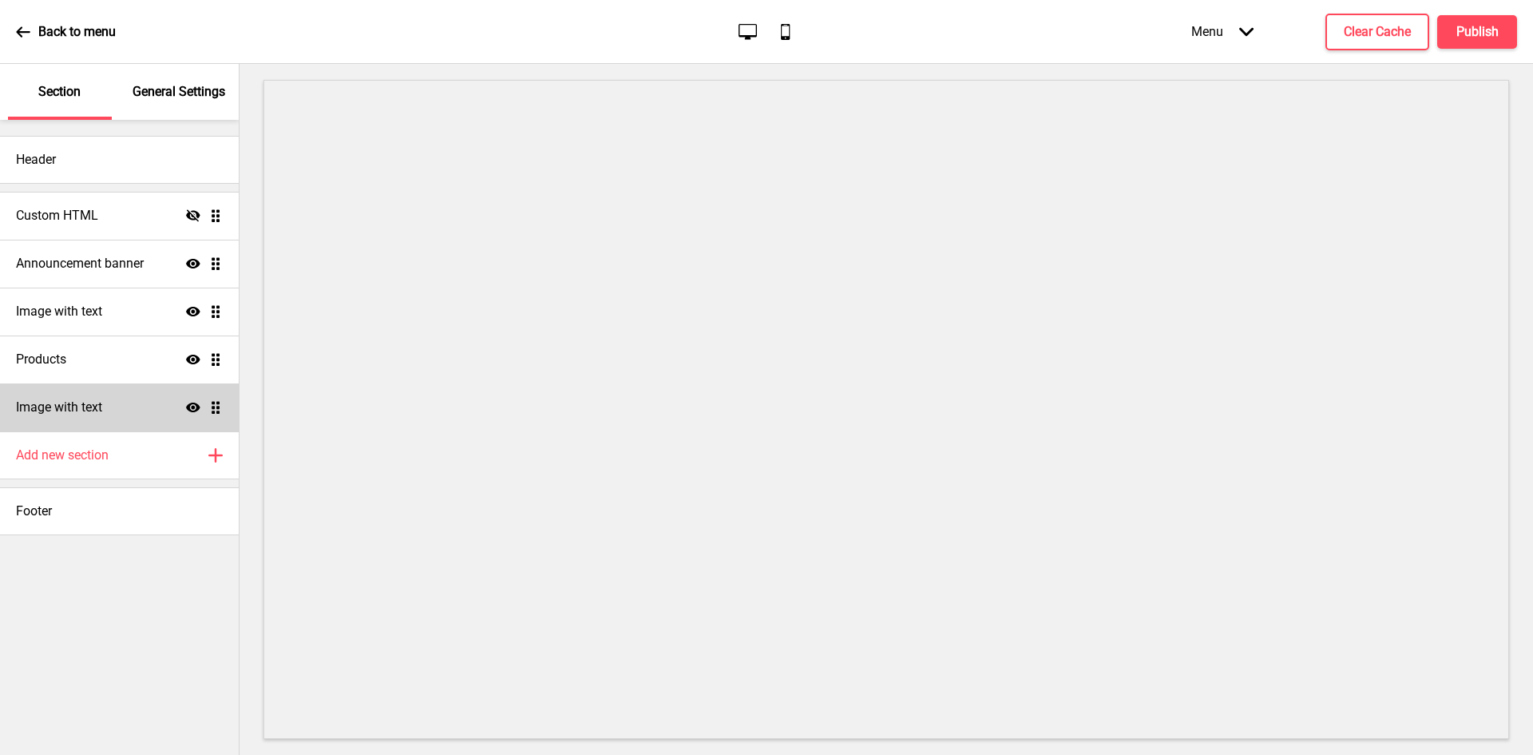
click at [192, 216] on icon at bounding box center [193, 215] width 14 height 12
click at [192, 216] on icon at bounding box center [193, 216] width 14 height 10
click at [134, 204] on div "Custom HTML Hide Drag" at bounding box center [119, 216] width 239 height 48
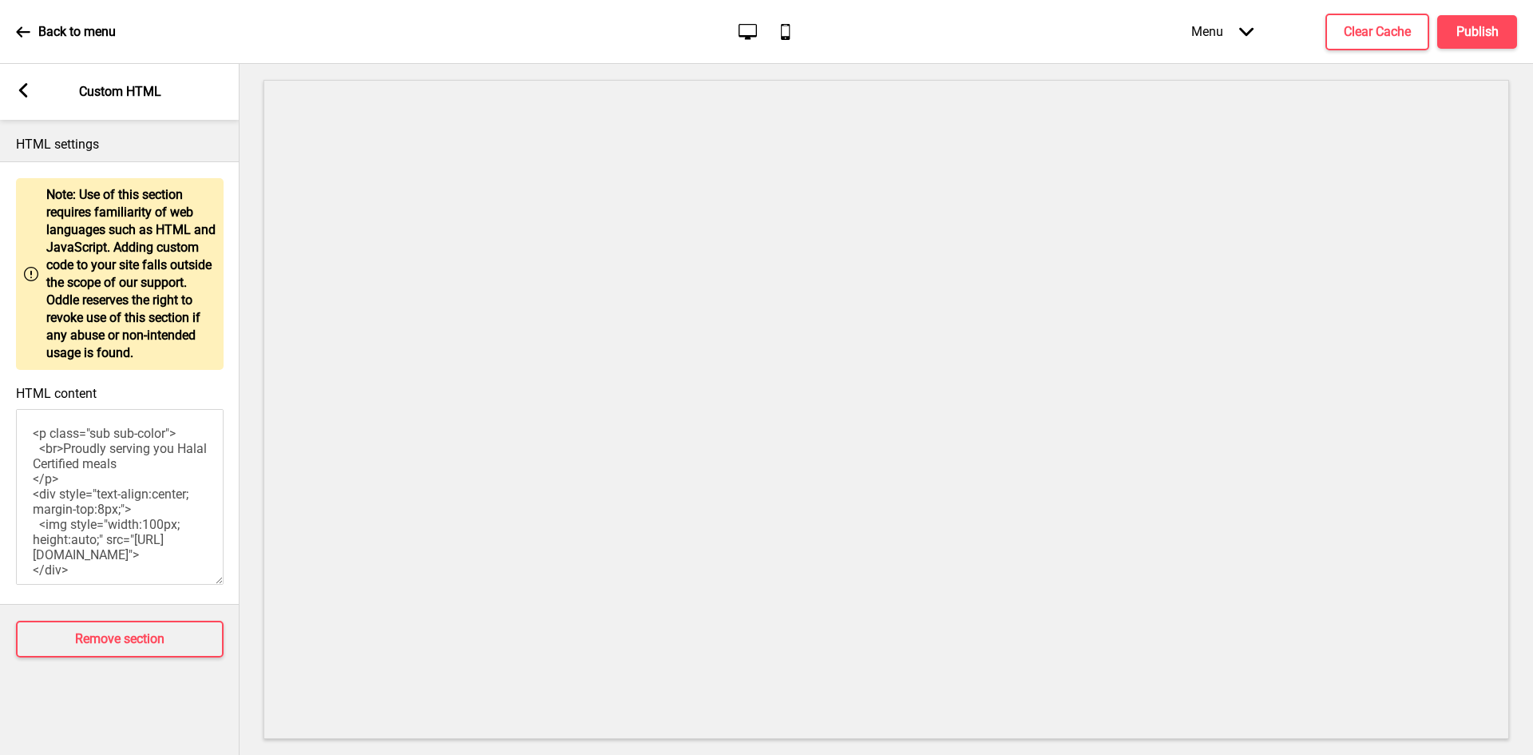
click at [69, 495] on textarea "<p class="sub sub-color"> <br>Proudly serving you Halal Certified meals </p> <d…" at bounding box center [120, 497] width 208 height 176
paste textarea "div style="text-align:center; margin-top:10px; margin-bottom:10px;"> <p class="…"
type textarea "<div style="text-align:center; margin-top:10px; margin-bottom:10px;"> <p class=…"
click at [19, 89] on icon at bounding box center [23, 90] width 9 height 14
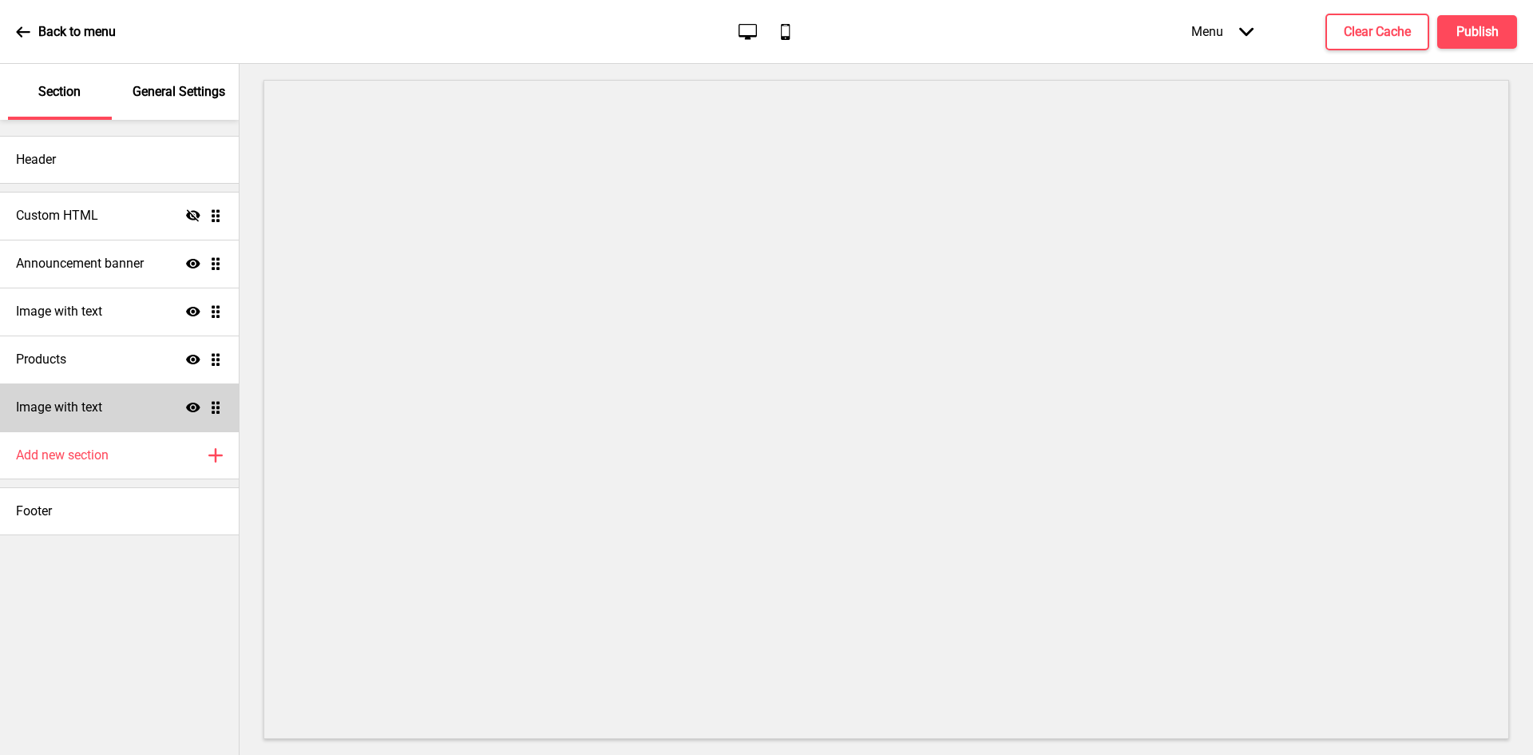
click at [190, 212] on icon "Hide" at bounding box center [193, 215] width 14 height 14
drag, startPoint x: 217, startPoint y: 264, endPoint x: 216, endPoint y: 315, distance: 51.1
click at [216, 315] on ul "Custom HTML Show Drag Announcement banner Show Drag Image with text Show Drag P…" at bounding box center [119, 312] width 239 height 240
click at [1472, 38] on h4 "Publish" at bounding box center [1477, 32] width 42 height 18
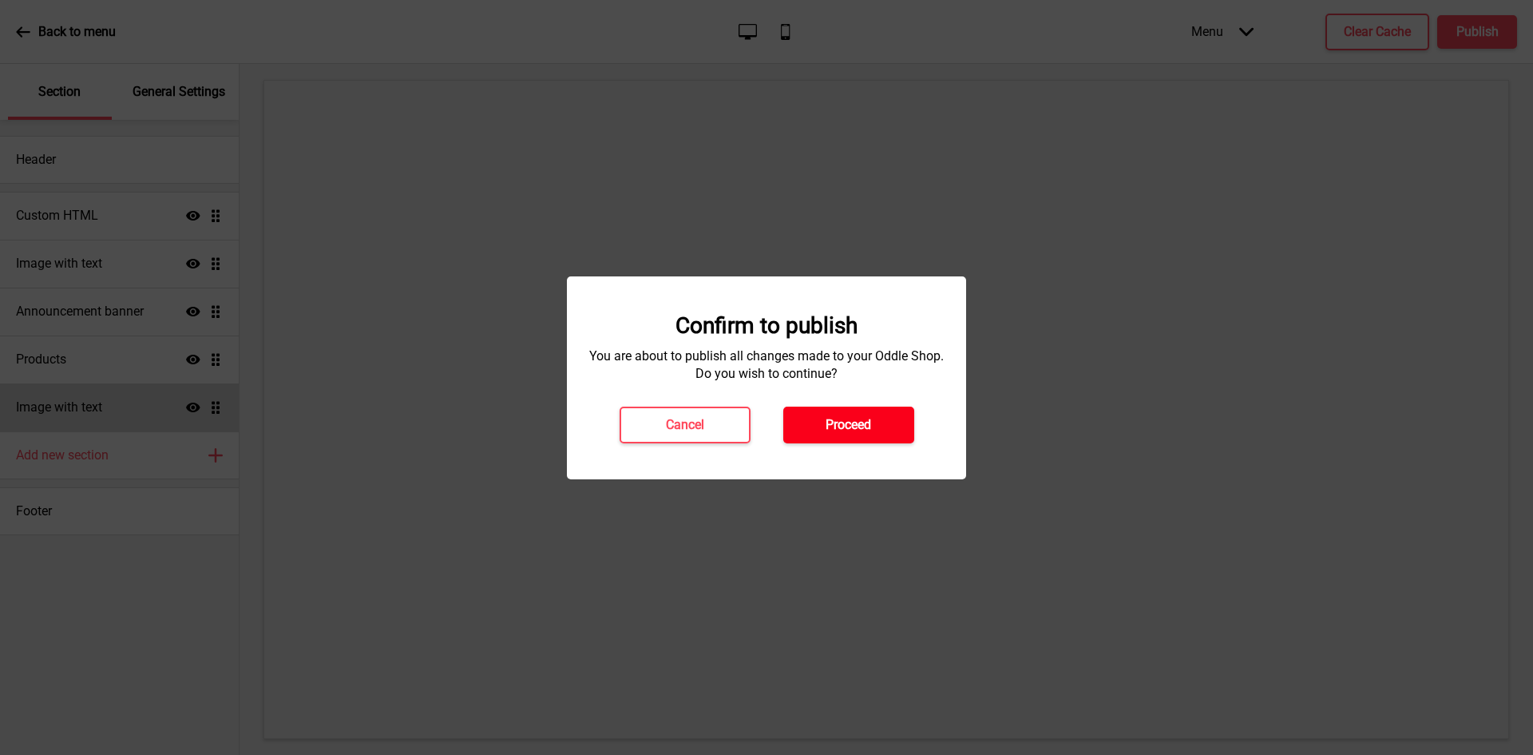
click at [837, 406] on button "Proceed" at bounding box center [848, 424] width 131 height 37
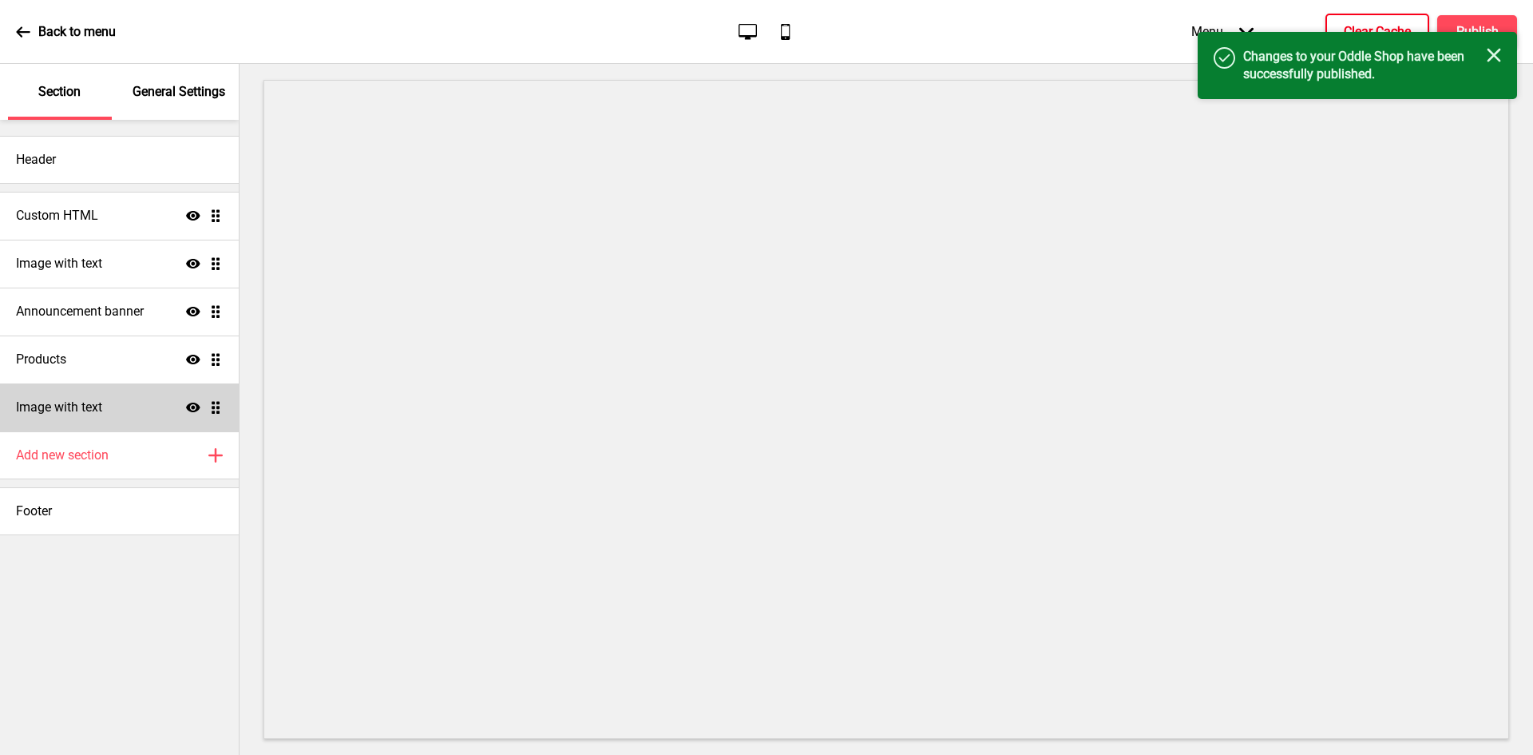
click at [1389, 23] on h4 "Clear Cache" at bounding box center [1377, 32] width 67 height 18
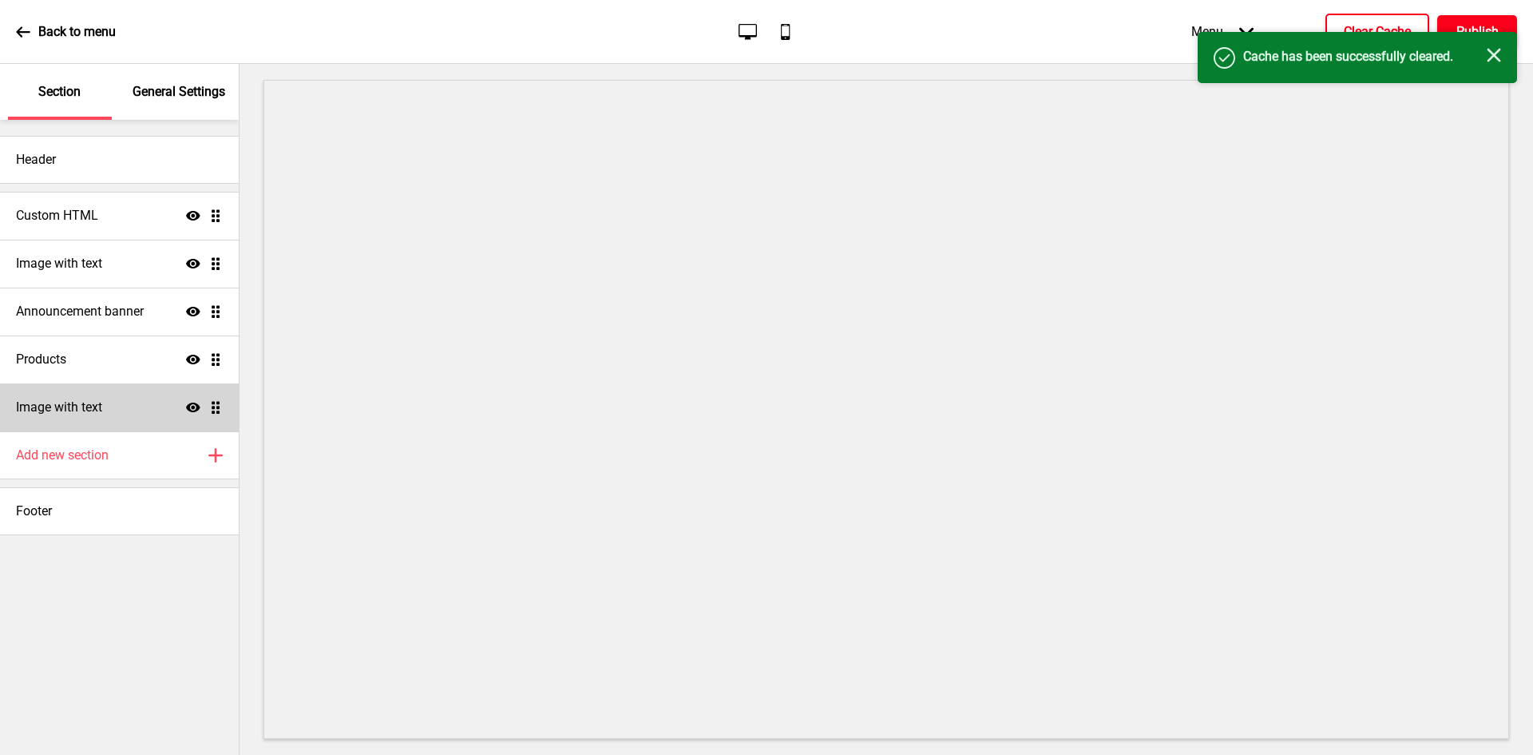
click at [1462, 17] on button "Publish" at bounding box center [1477, 32] width 80 height 34
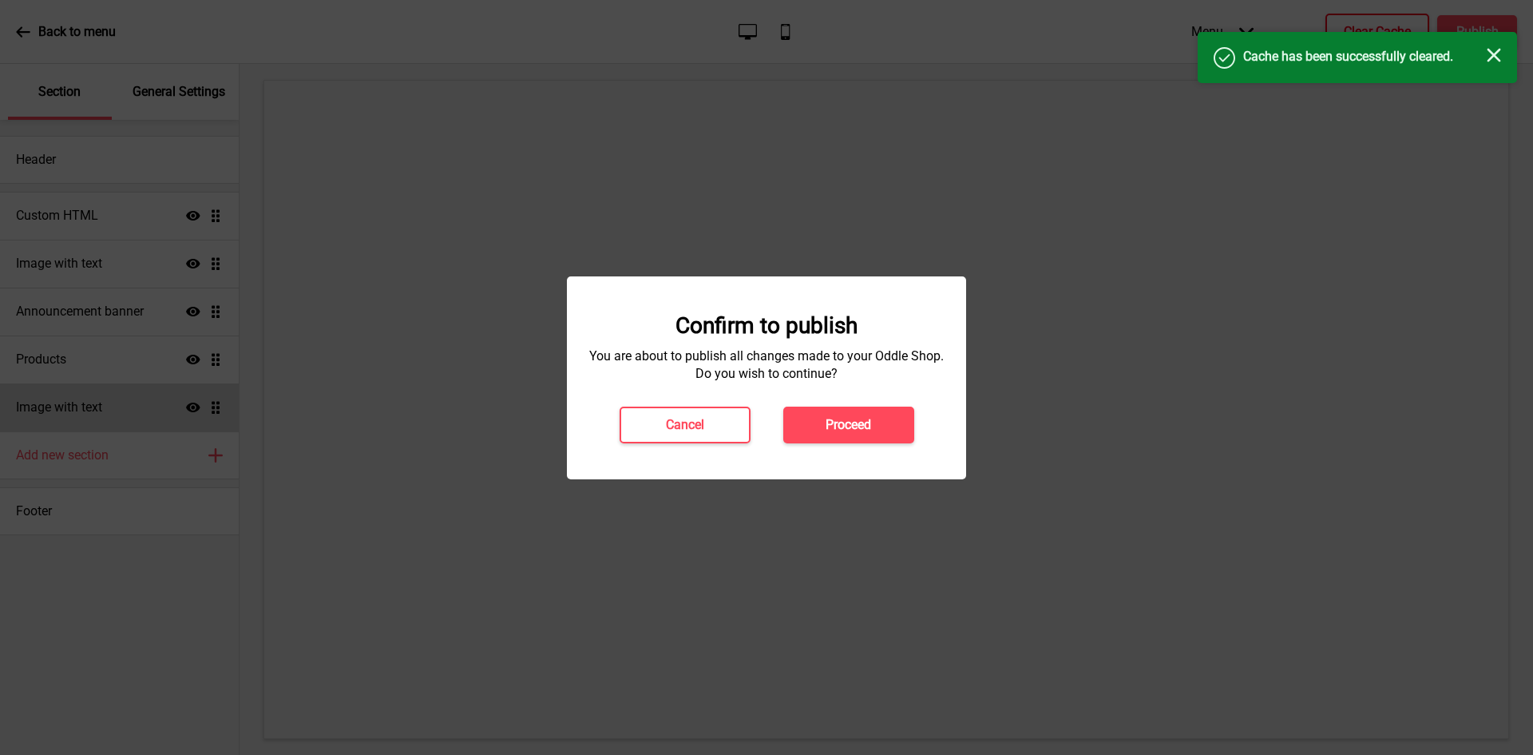
click at [826, 424] on h4 "Proceed" at bounding box center [849, 425] width 46 height 18
